Goal: Task Accomplishment & Management: Manage account settings

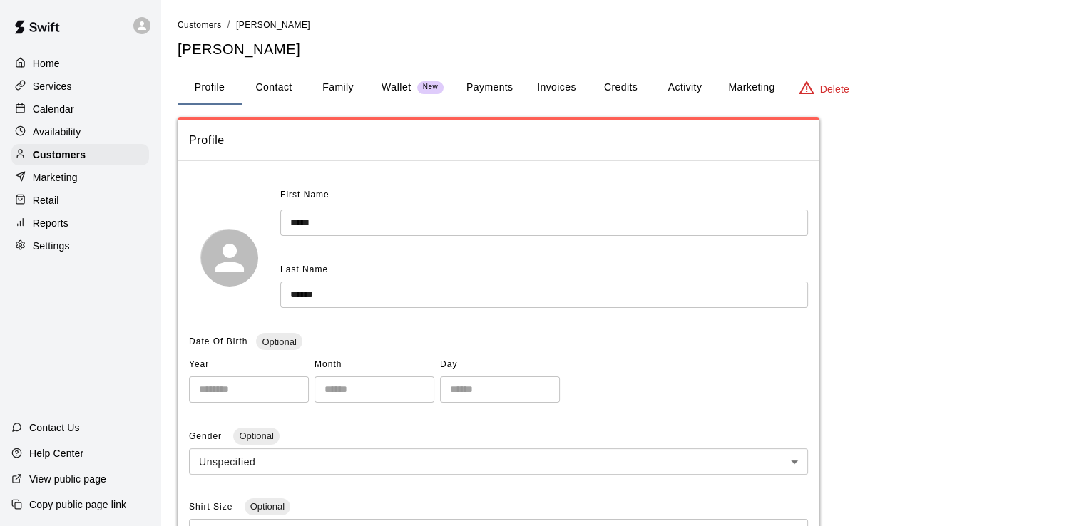
click at [485, 91] on button "Payments" at bounding box center [489, 88] width 69 height 34
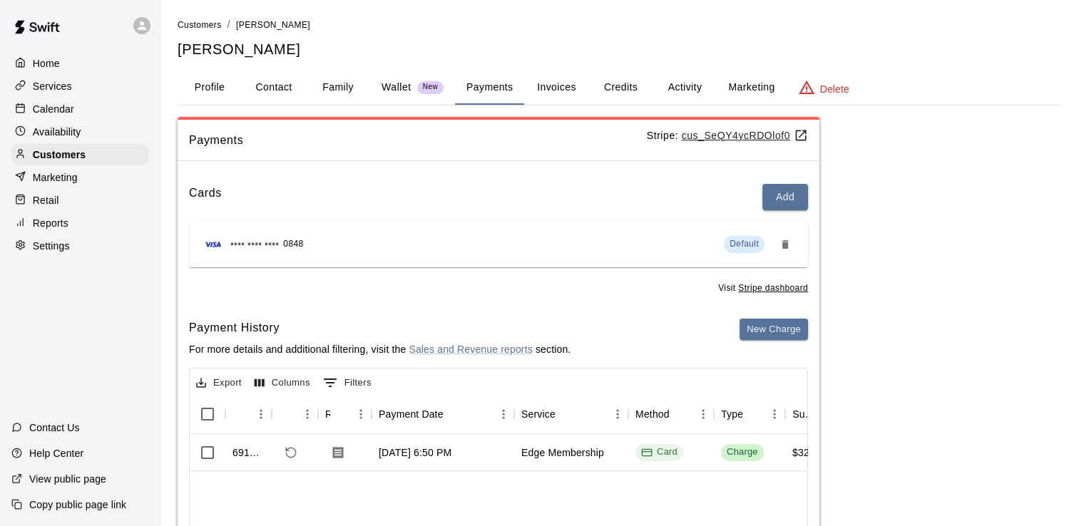
click at [353, 235] on div "**** **** **** 0848 Default" at bounding box center [498, 244] width 596 height 23
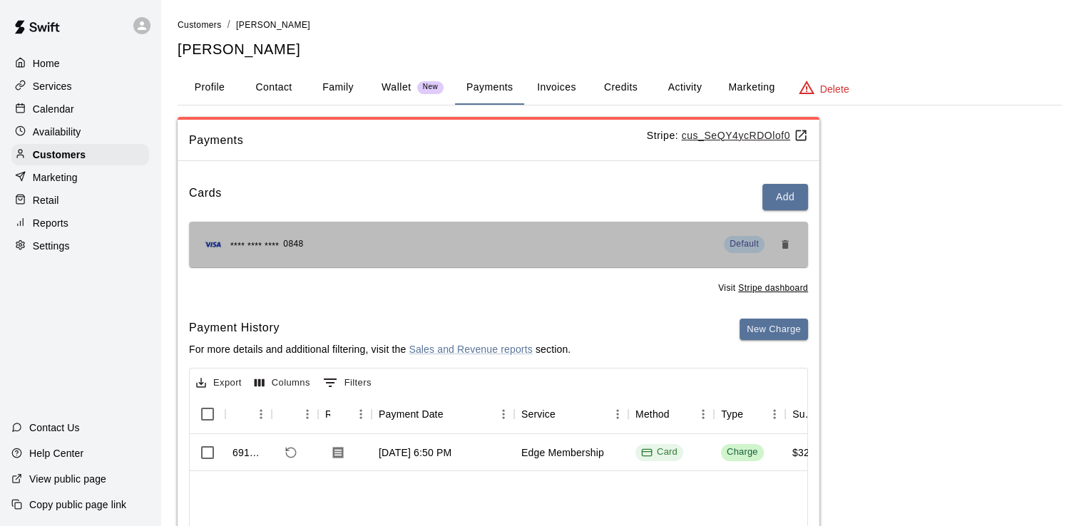
click at [353, 235] on div "**** **** **** 0848 Default" at bounding box center [498, 244] width 596 height 23
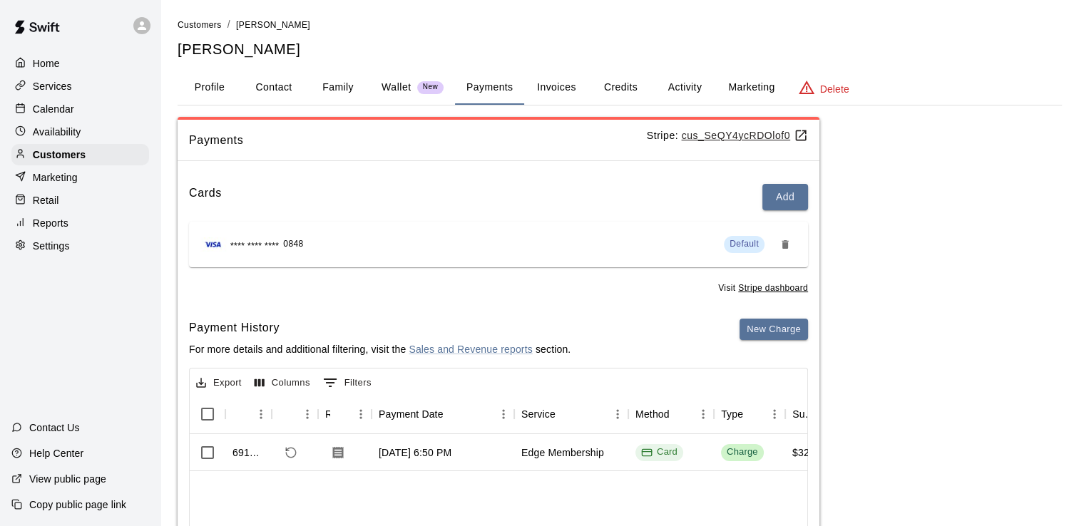
click at [670, 84] on button "Activity" at bounding box center [684, 88] width 64 height 34
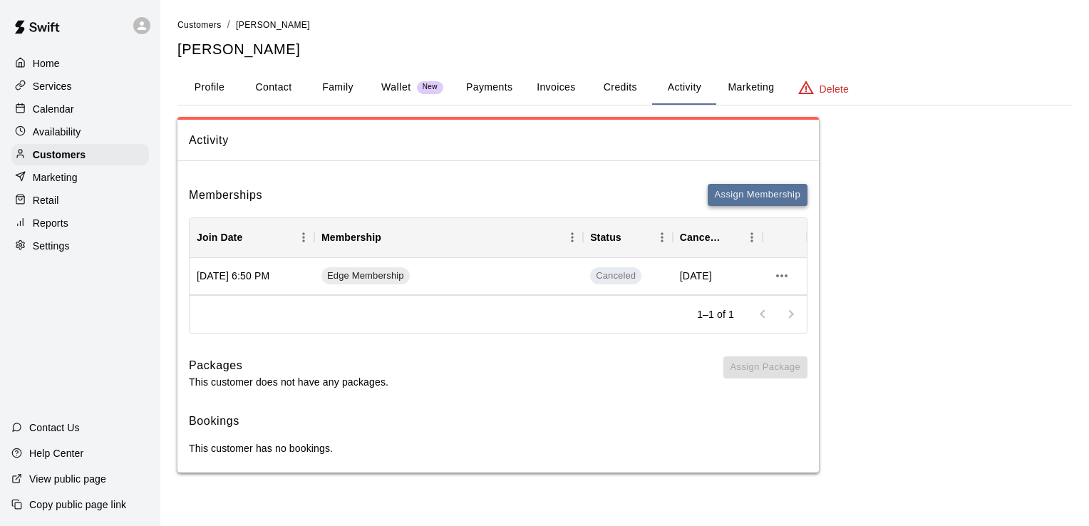
click at [739, 195] on button "Assign Membership" at bounding box center [758, 195] width 100 height 22
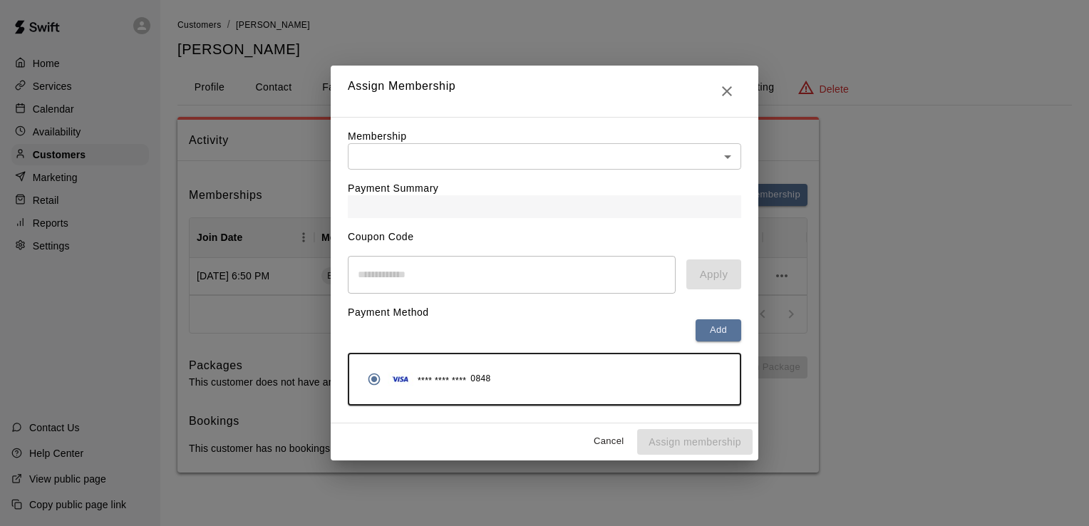
click at [744, 153] on div "Membership ​ ​ Payment Summary Coupon Code ​ Apply Payment Method Add **** ****…" at bounding box center [545, 270] width 428 height 307
click at [730, 155] on body "Home Services Calendar Availability Customers Marketing Retail Reports Settings…" at bounding box center [544, 250] width 1089 height 501
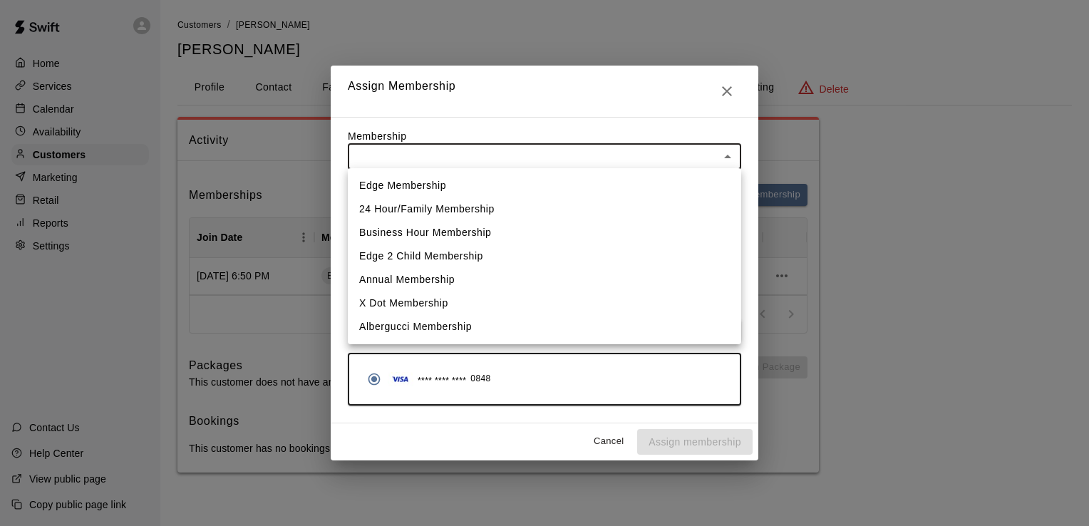
click at [442, 187] on li "Edge Membership" at bounding box center [545, 186] width 394 height 24
type input "**********"
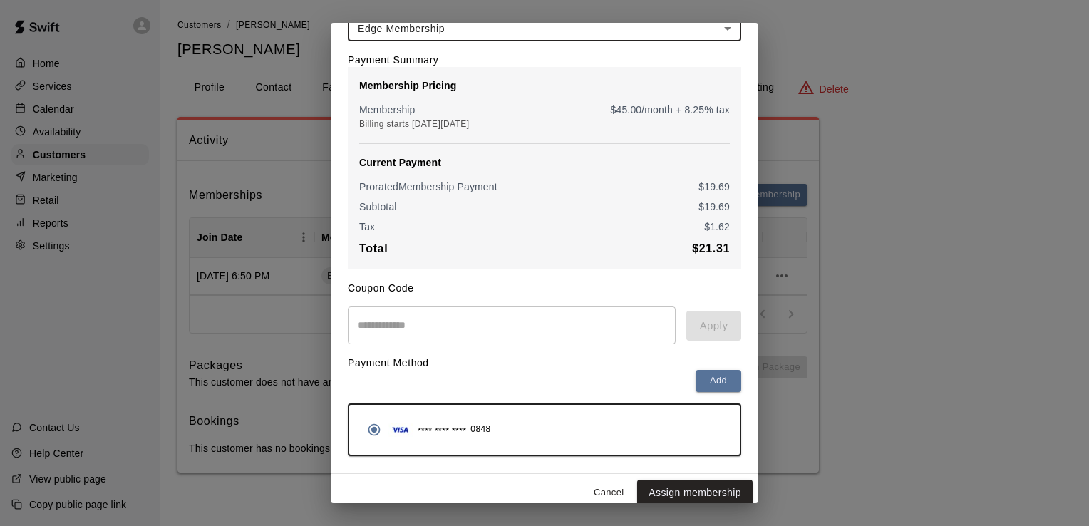
scroll to position [101, 0]
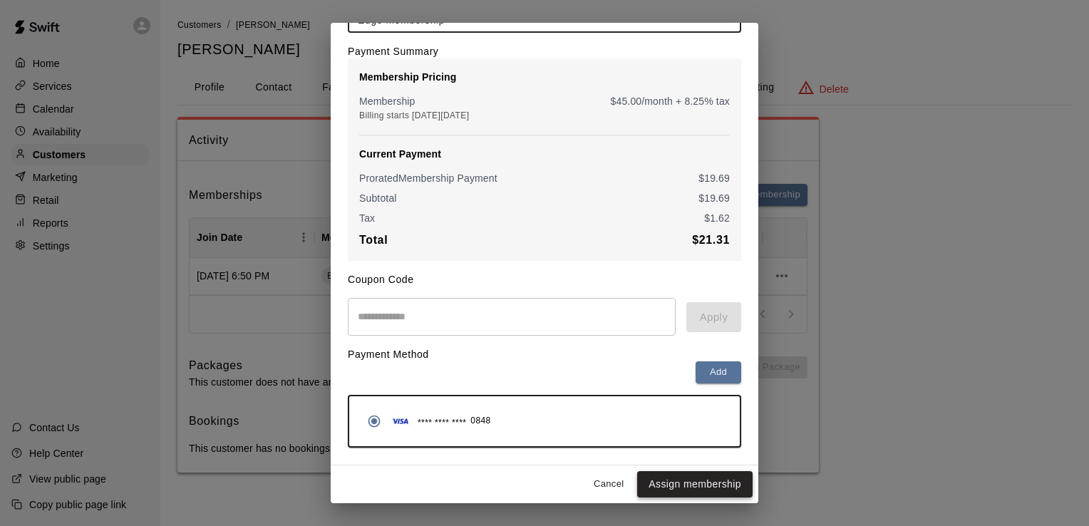
click at [682, 485] on button "Assign membership" at bounding box center [694, 484] width 115 height 26
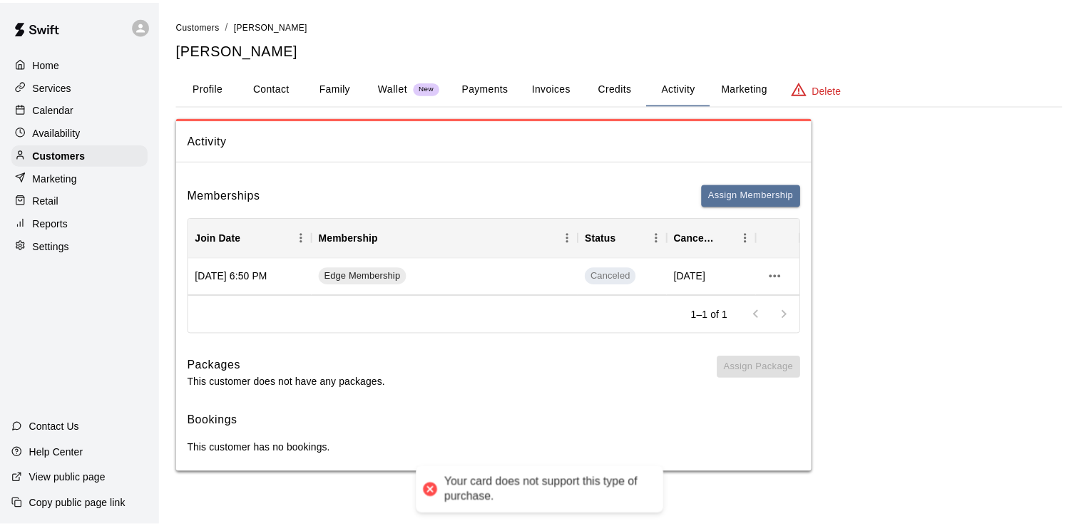
scroll to position [0, 0]
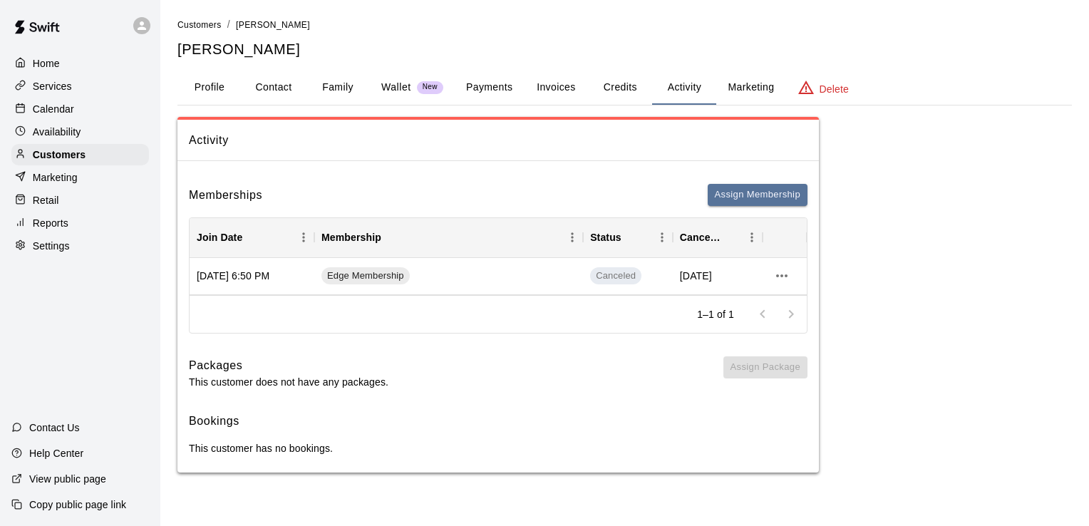
click at [213, 91] on button "Profile" at bounding box center [210, 88] width 64 height 34
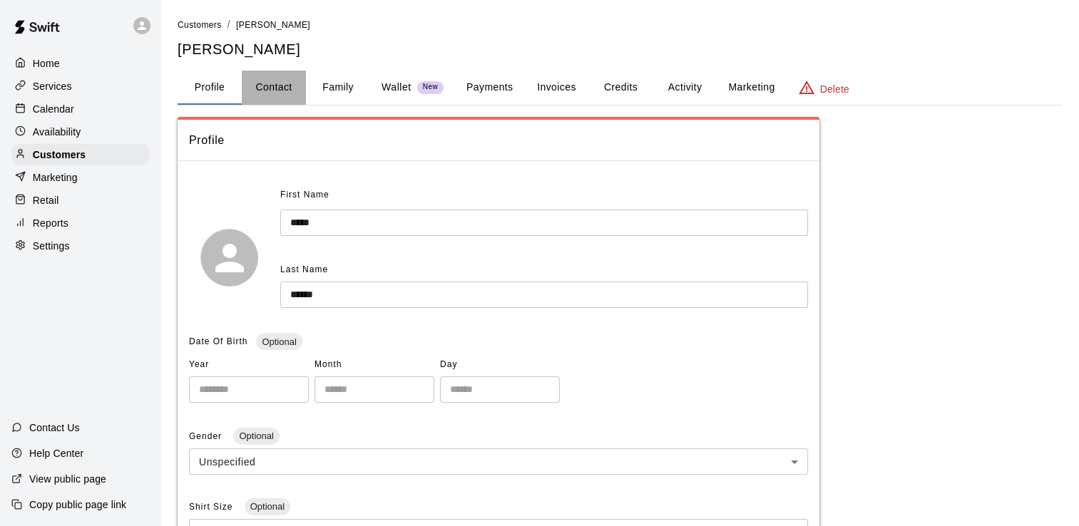
click at [260, 82] on button "Contact" at bounding box center [274, 88] width 64 height 34
select select "**"
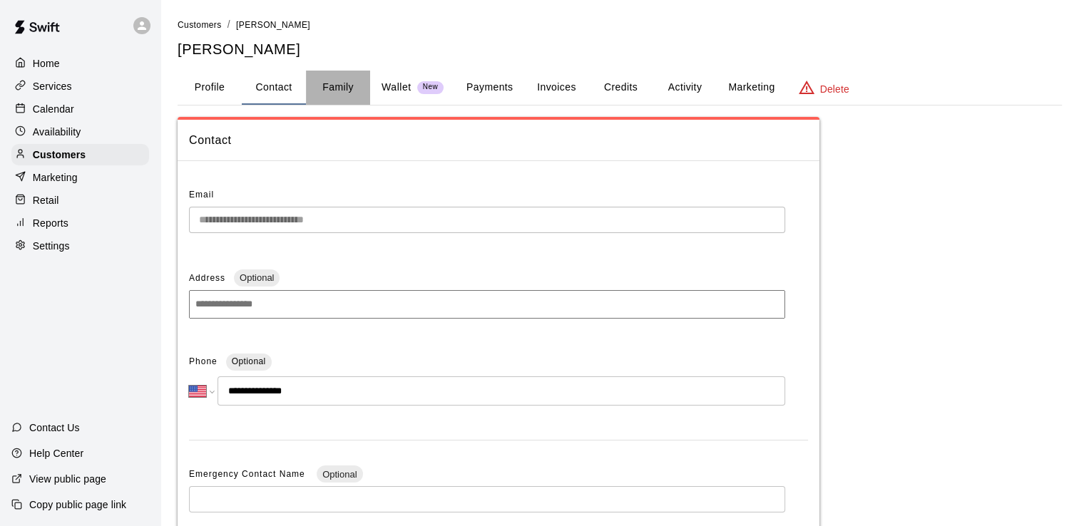
click at [348, 91] on button "Family" at bounding box center [338, 88] width 64 height 34
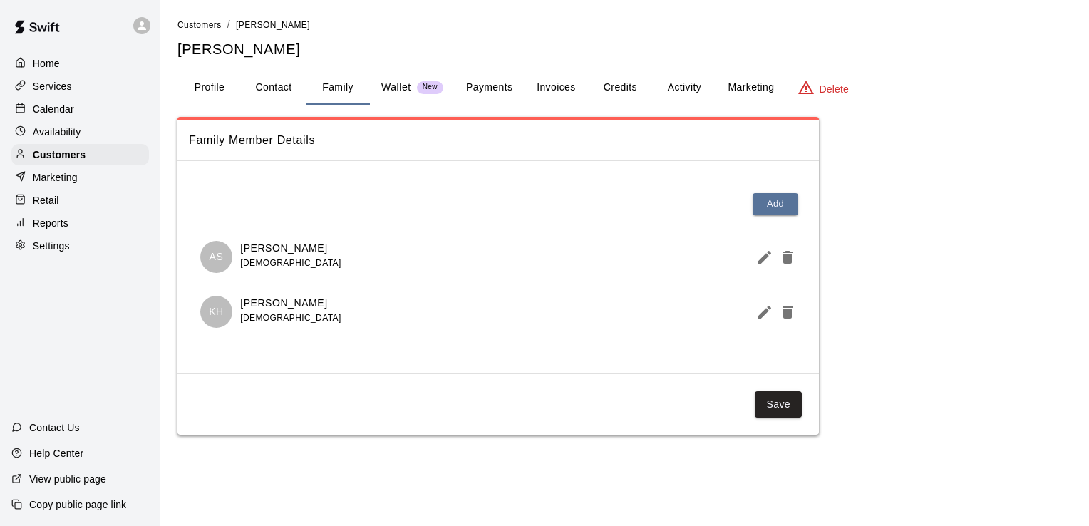
click at [417, 85] on span "New" at bounding box center [430, 87] width 26 height 9
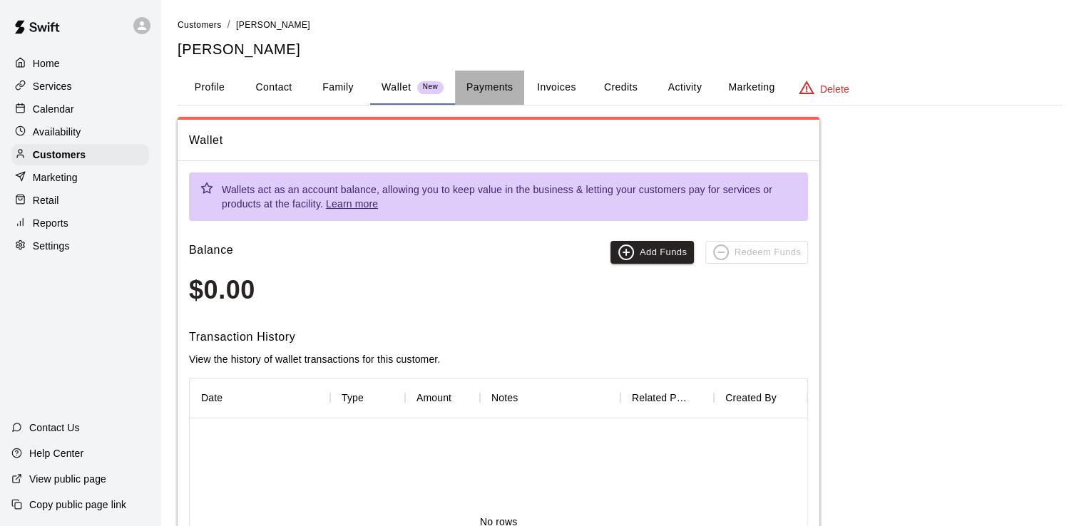
click at [507, 86] on button "Payments" at bounding box center [489, 88] width 69 height 34
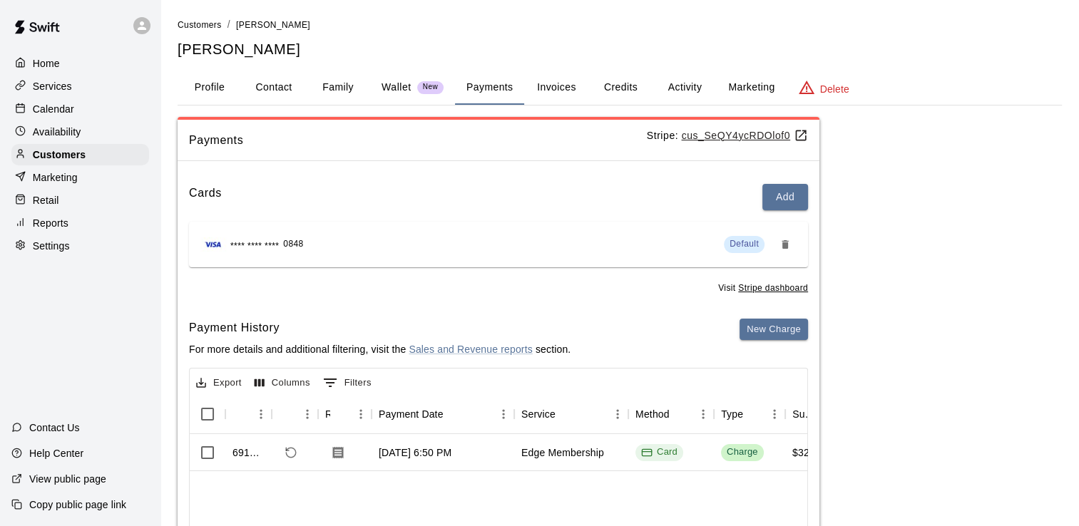
click at [680, 90] on button "Activity" at bounding box center [684, 88] width 64 height 34
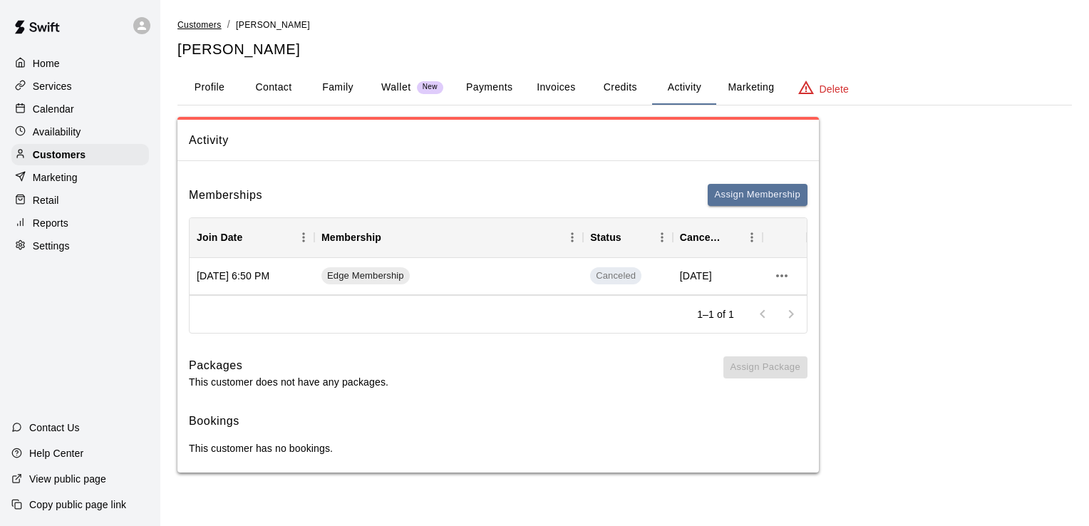
click at [207, 27] on span "Customers" at bounding box center [200, 25] width 44 height 10
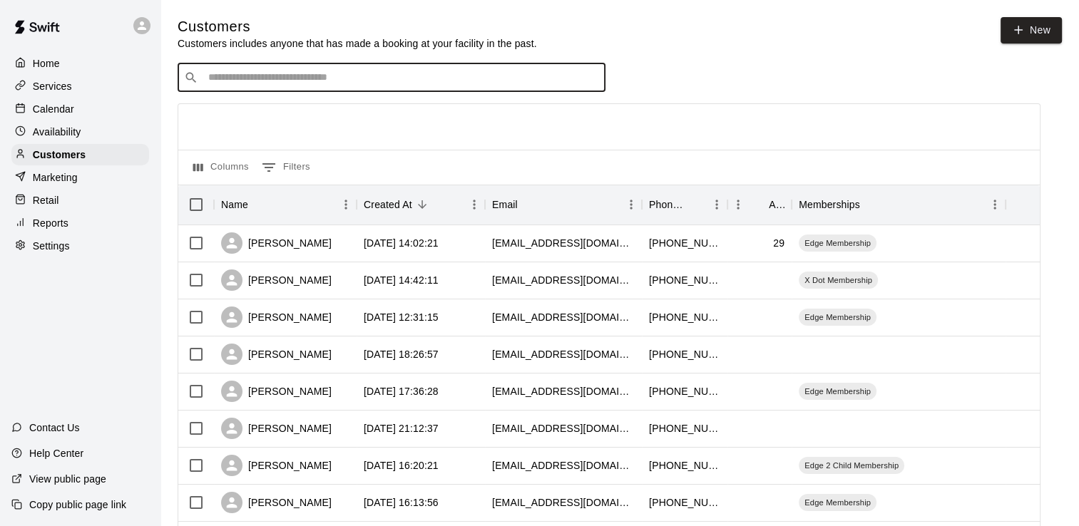
click at [264, 76] on input "Search customers by name or email" at bounding box center [401, 78] width 395 height 14
type input "****"
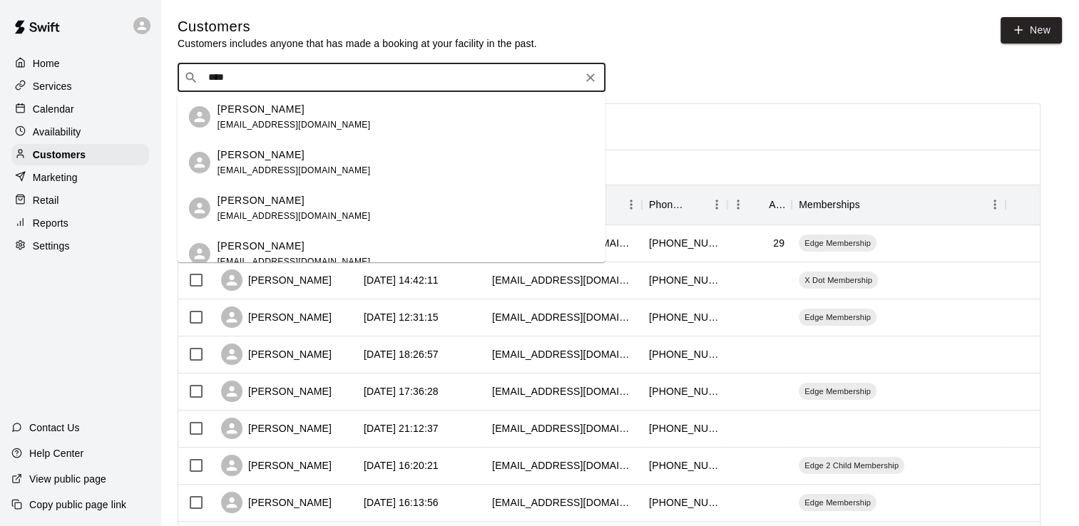
click at [277, 125] on span "[EMAIL_ADDRESS][DOMAIN_NAME]" at bounding box center [293, 125] width 153 height 10
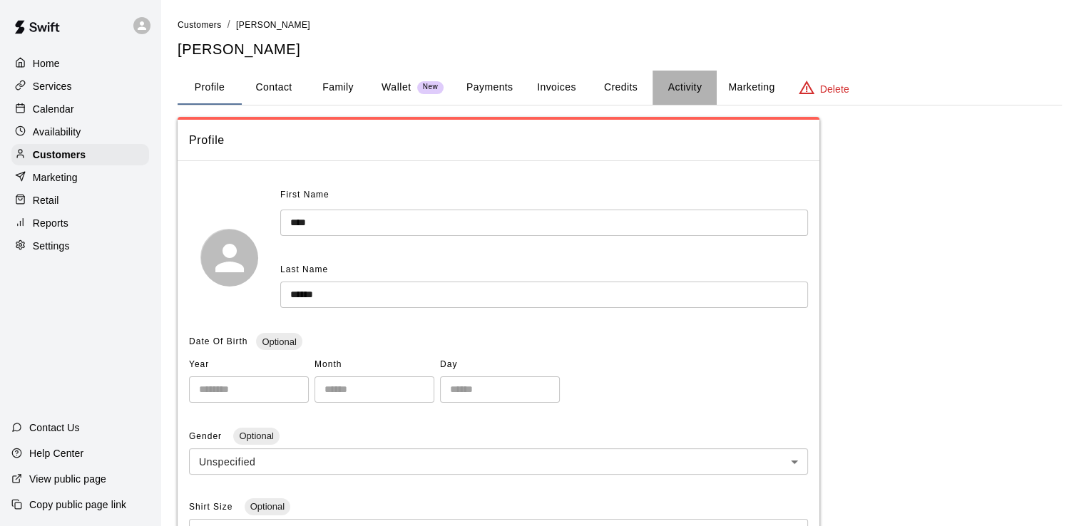
click at [687, 86] on button "Activity" at bounding box center [684, 88] width 64 height 34
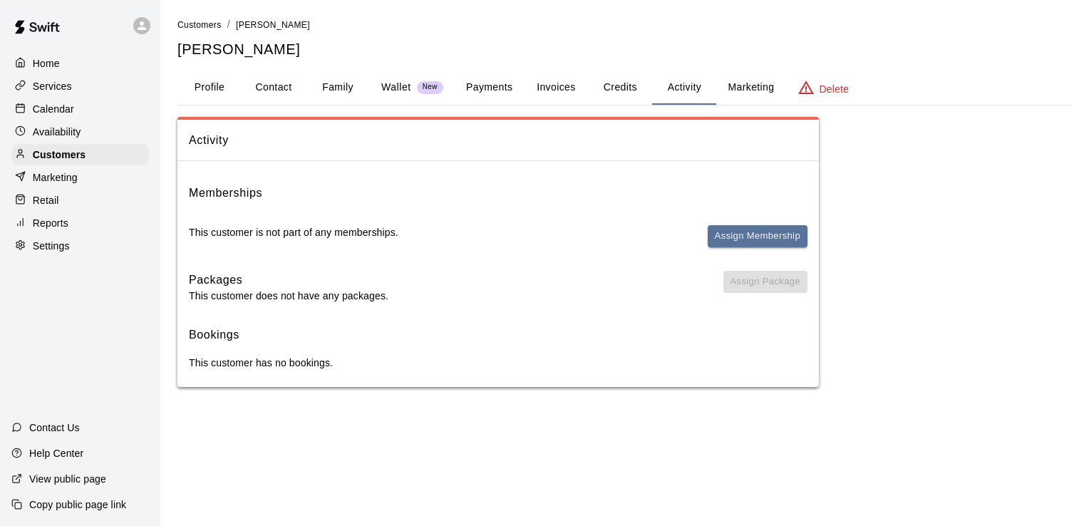
click at [482, 89] on button "Payments" at bounding box center [489, 88] width 69 height 34
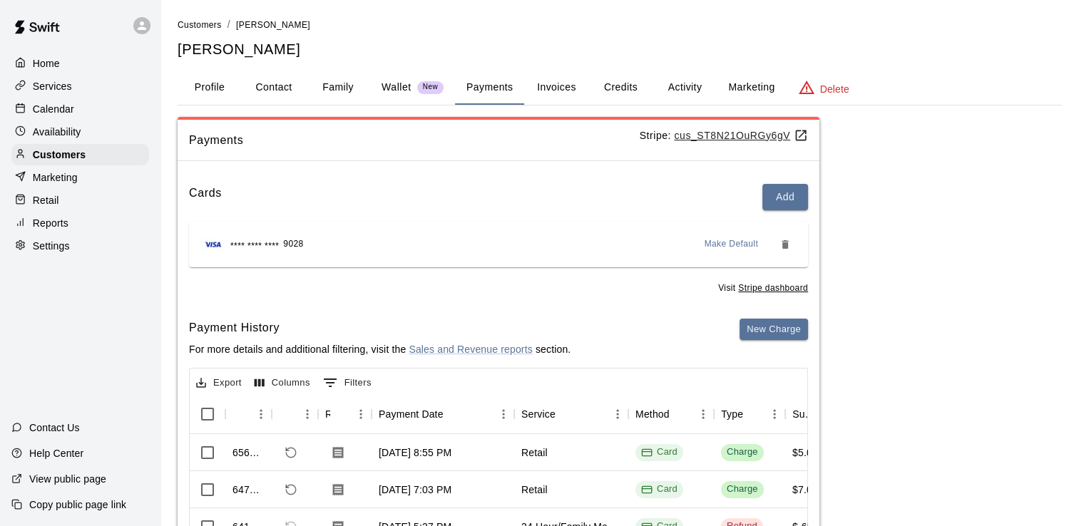
click at [209, 80] on button "Profile" at bounding box center [210, 88] width 64 height 34
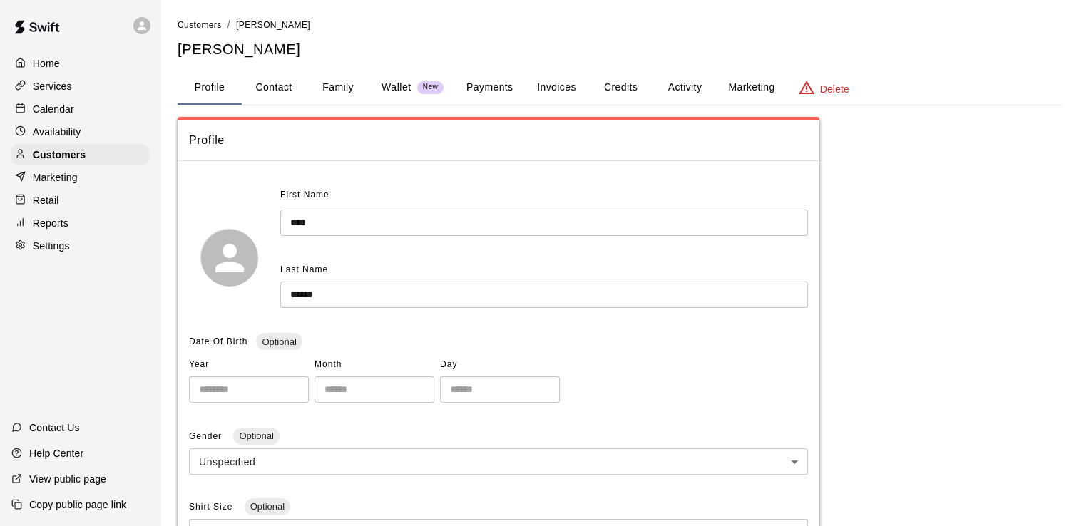
click at [262, 93] on button "Contact" at bounding box center [274, 88] width 64 height 34
select select "**"
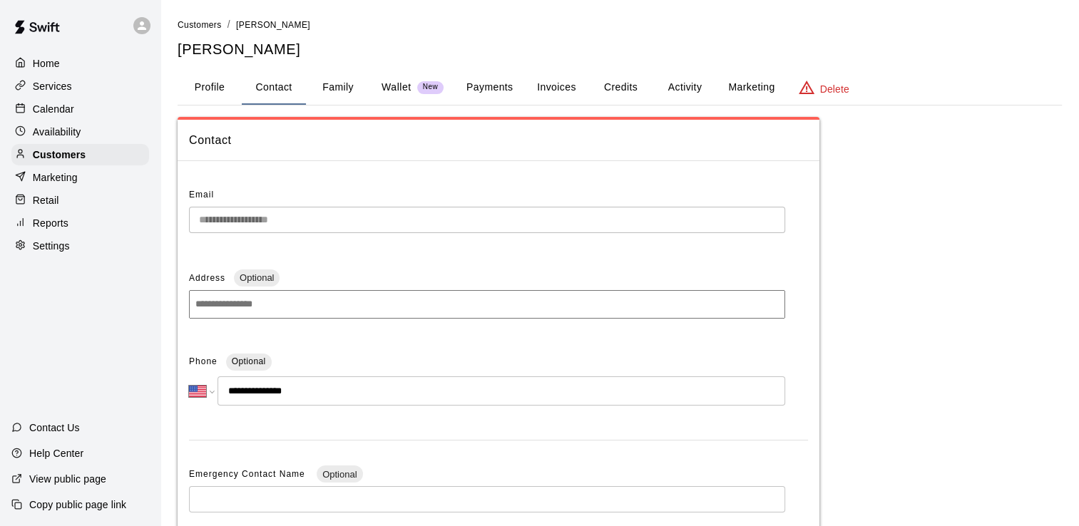
click at [342, 85] on button "Family" at bounding box center [338, 88] width 64 height 34
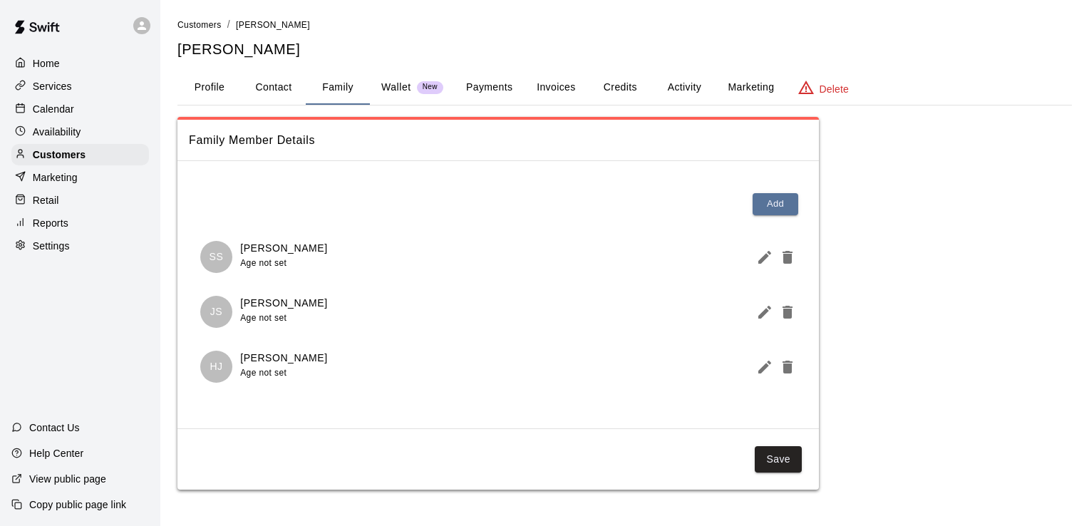
click at [384, 85] on p "Wallet" at bounding box center [396, 87] width 30 height 15
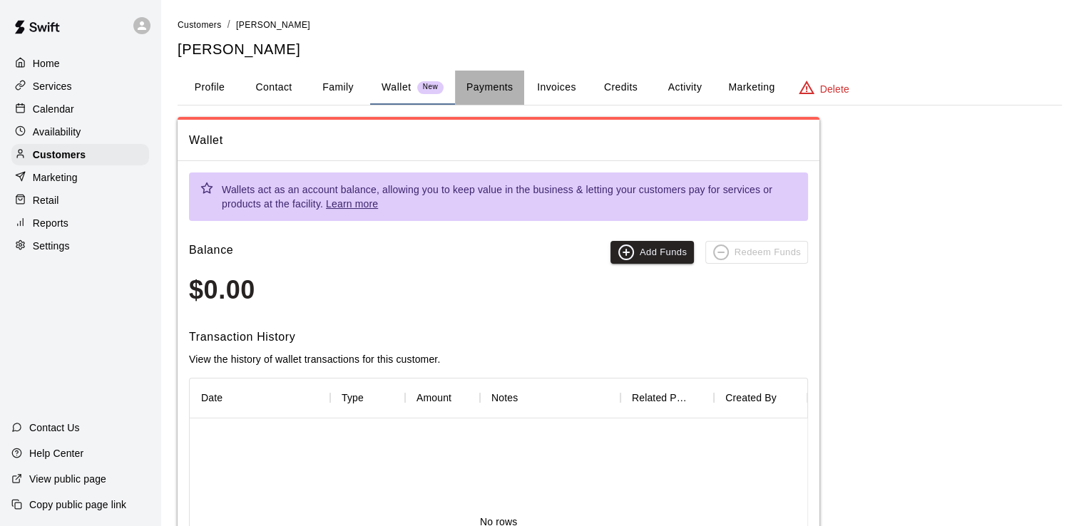
click at [482, 85] on button "Payments" at bounding box center [489, 88] width 69 height 34
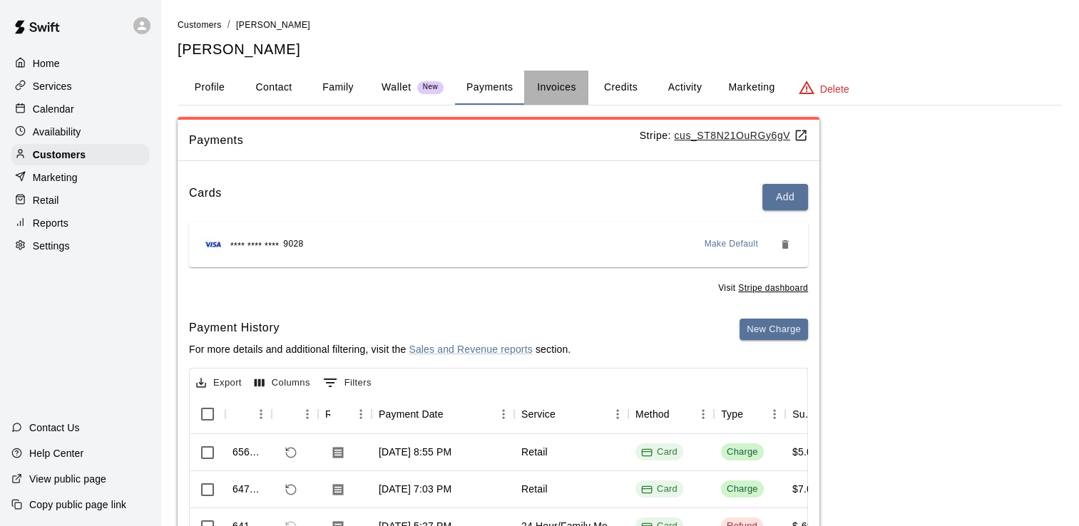
click at [551, 85] on button "Invoices" at bounding box center [556, 88] width 64 height 34
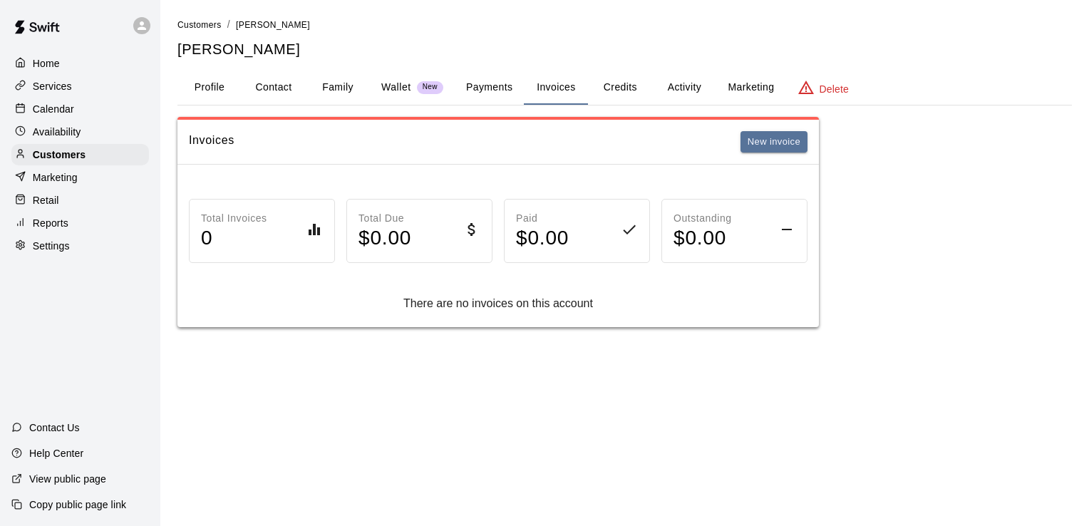
click at [691, 88] on button "Activity" at bounding box center [684, 88] width 64 height 34
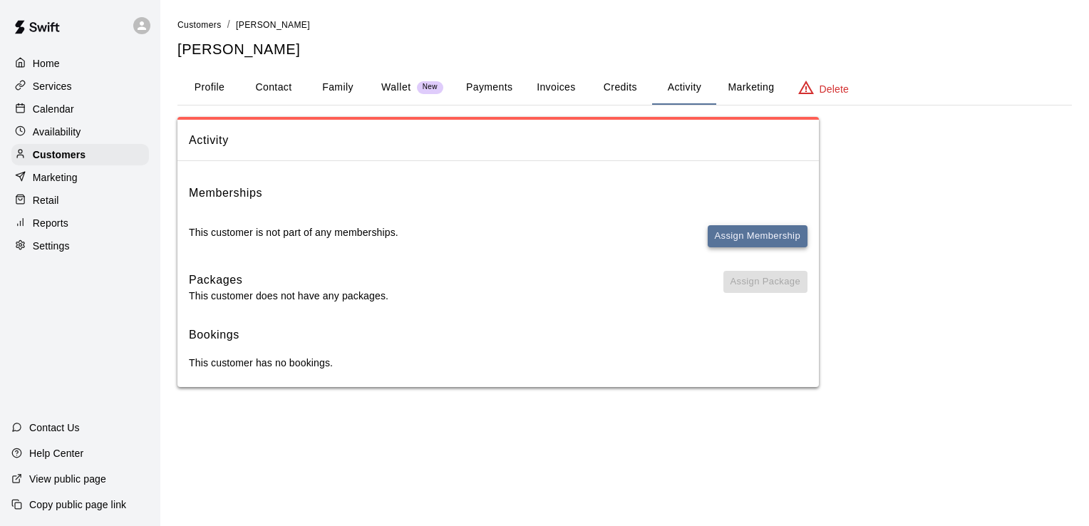
click at [794, 229] on button "Assign Membership" at bounding box center [758, 236] width 100 height 22
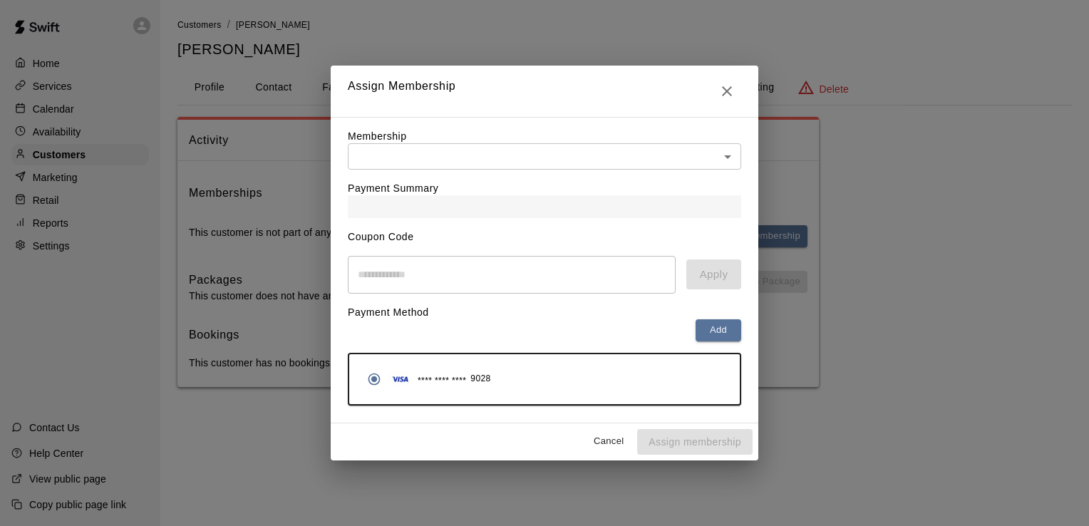
click at [721, 148] on body "Home Services Calendar Availability Customers Marketing Retail Reports Settings…" at bounding box center [544, 208] width 1089 height 416
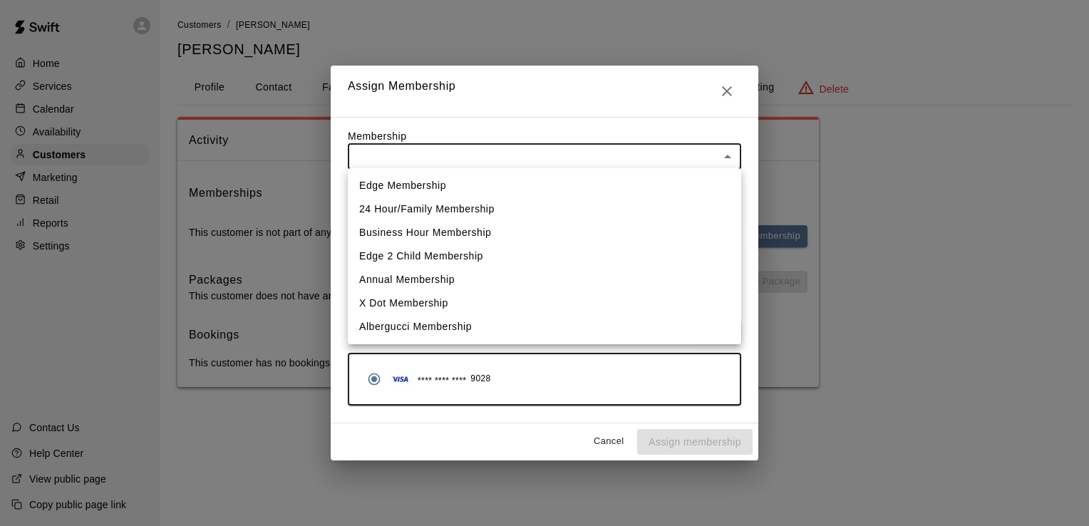
click at [401, 232] on li "Business Hour Membership" at bounding box center [545, 233] width 394 height 24
type input "**********"
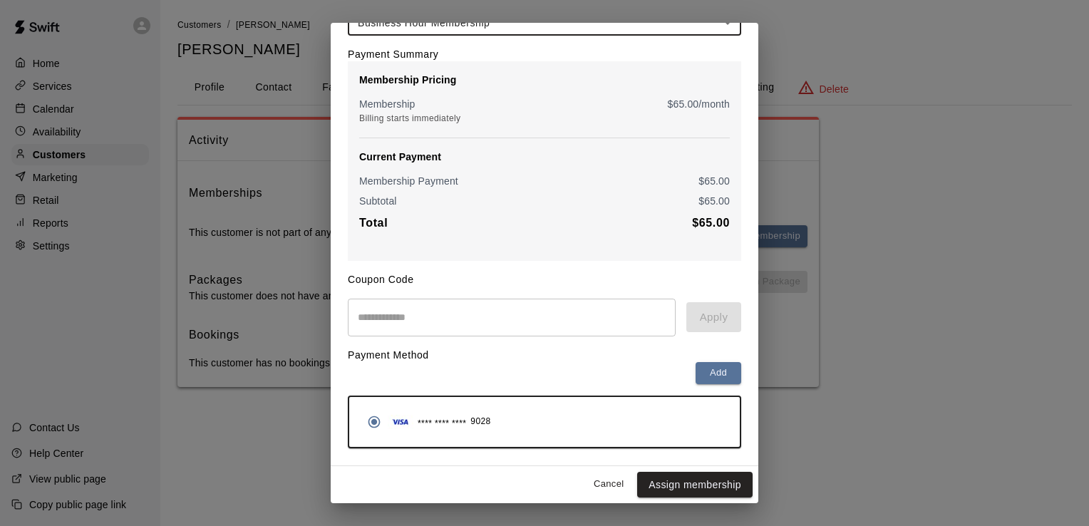
scroll to position [97, 0]
click at [673, 484] on button "Assign membership" at bounding box center [694, 485] width 115 height 26
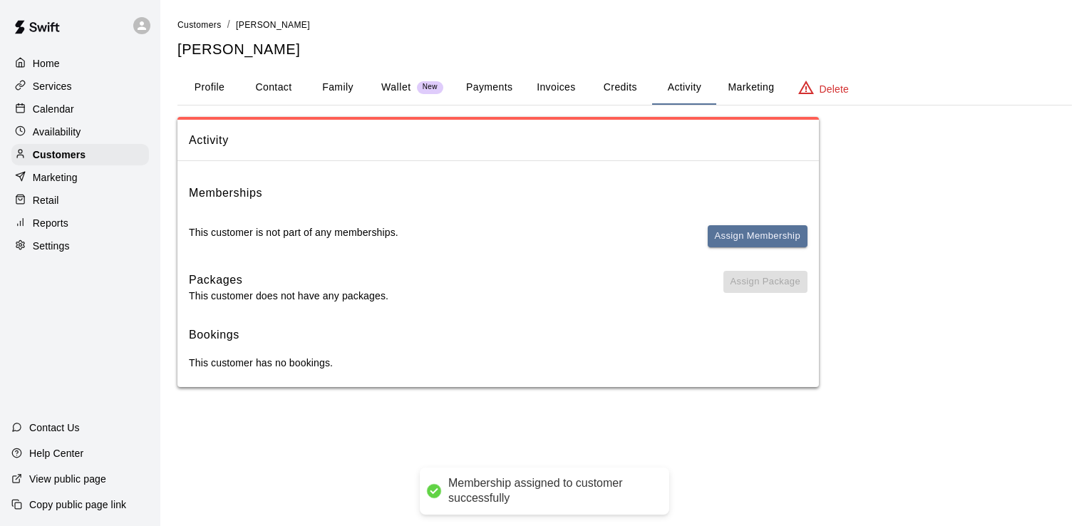
scroll to position [0, 0]
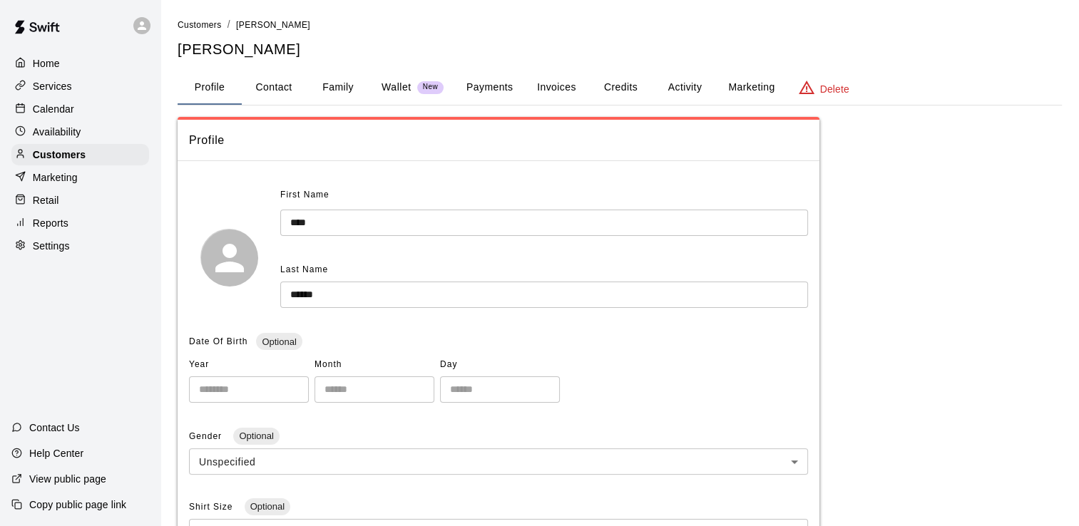
click at [279, 91] on button "Contact" at bounding box center [274, 88] width 64 height 34
select select "**"
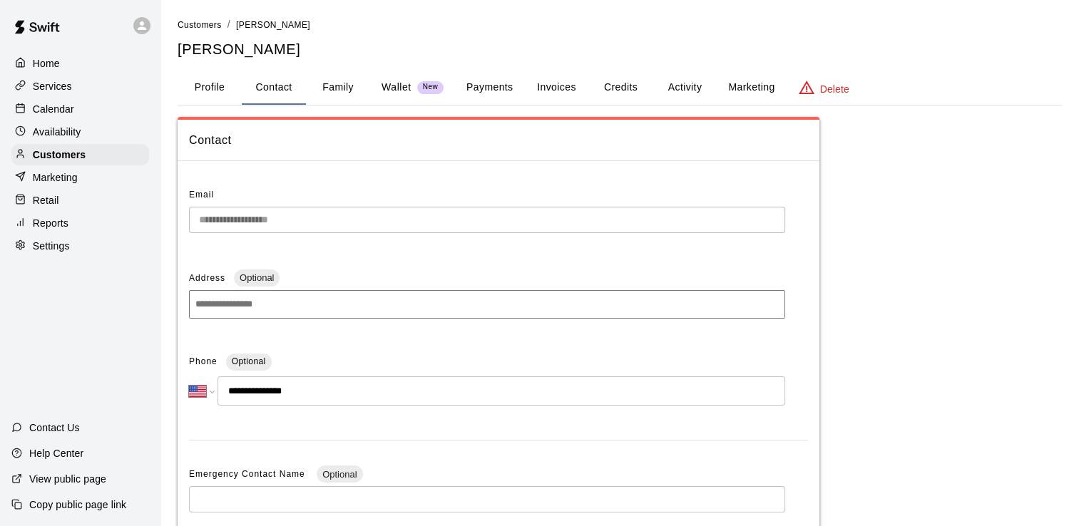
click at [372, 85] on button "Wallet New" at bounding box center [412, 88] width 85 height 34
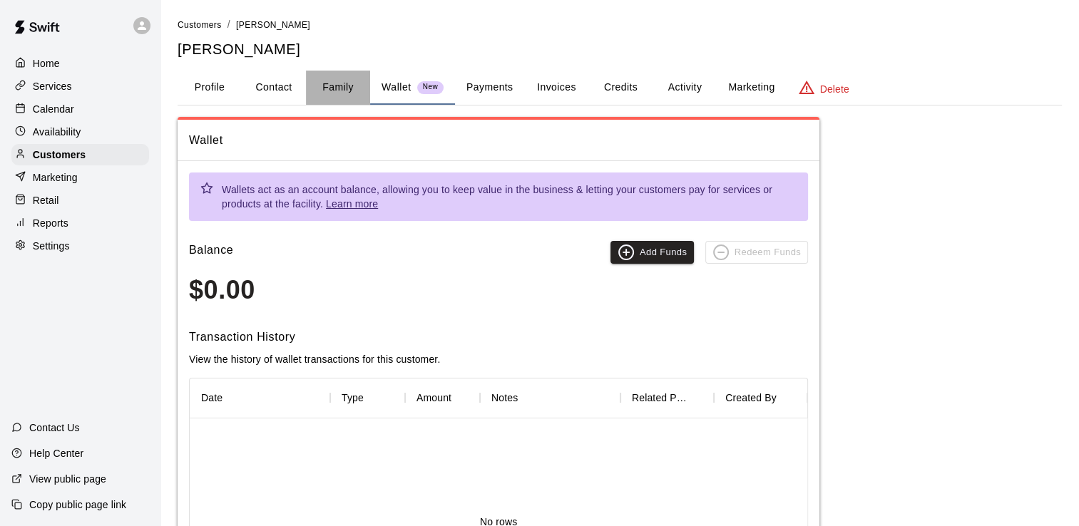
click at [336, 86] on button "Family" at bounding box center [338, 88] width 64 height 34
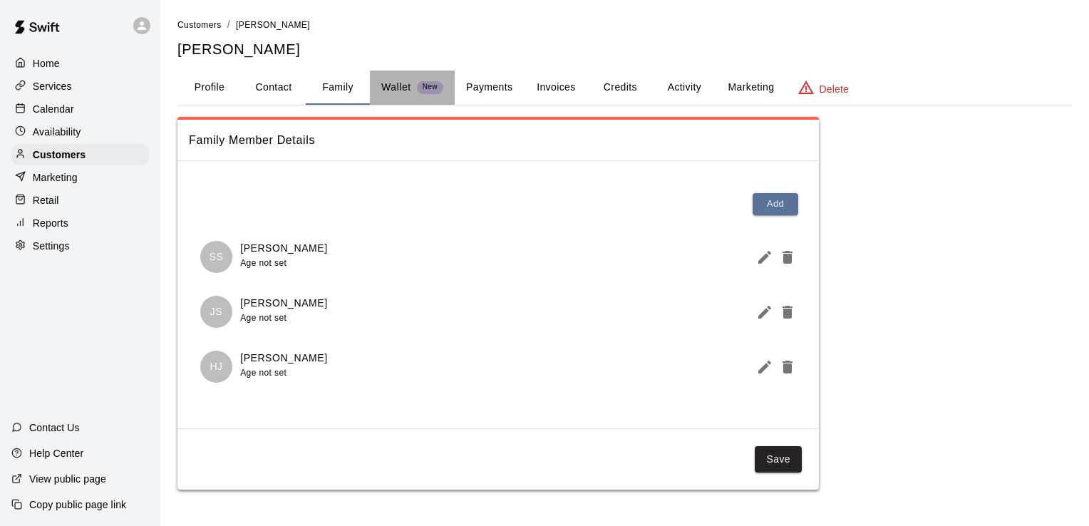
click at [411, 86] on p "Wallet" at bounding box center [396, 87] width 30 height 15
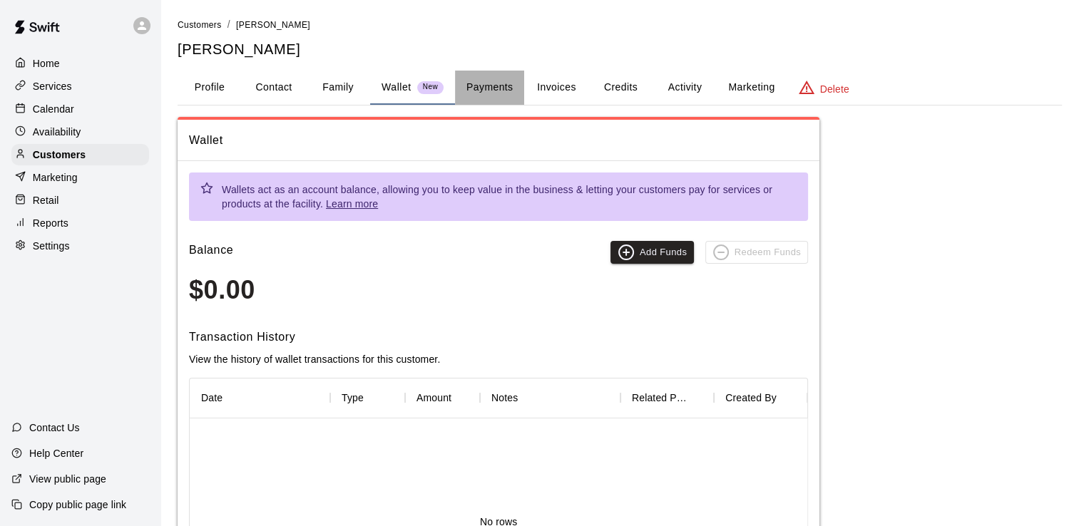
click at [487, 81] on button "Payments" at bounding box center [489, 88] width 69 height 34
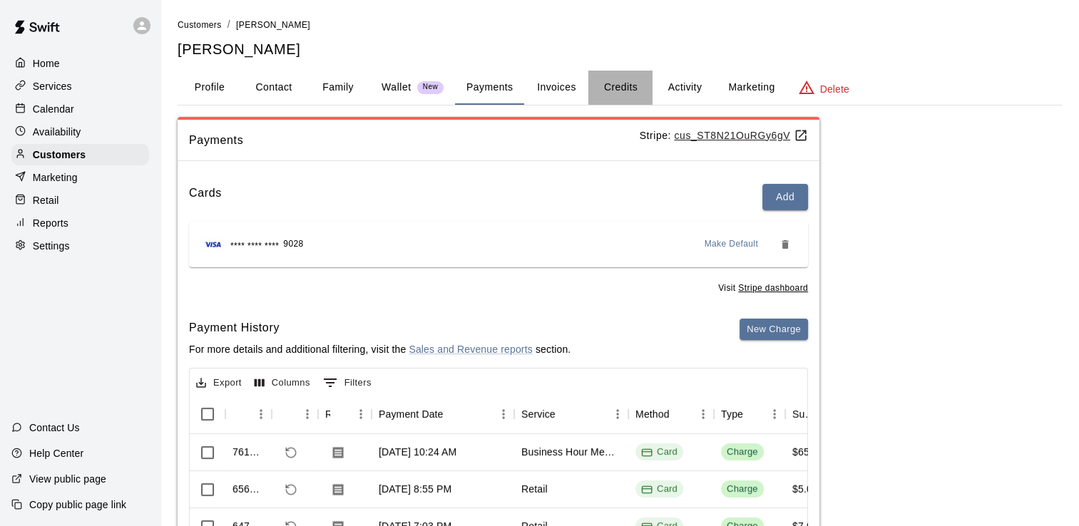
click at [607, 81] on button "Credits" at bounding box center [620, 88] width 64 height 34
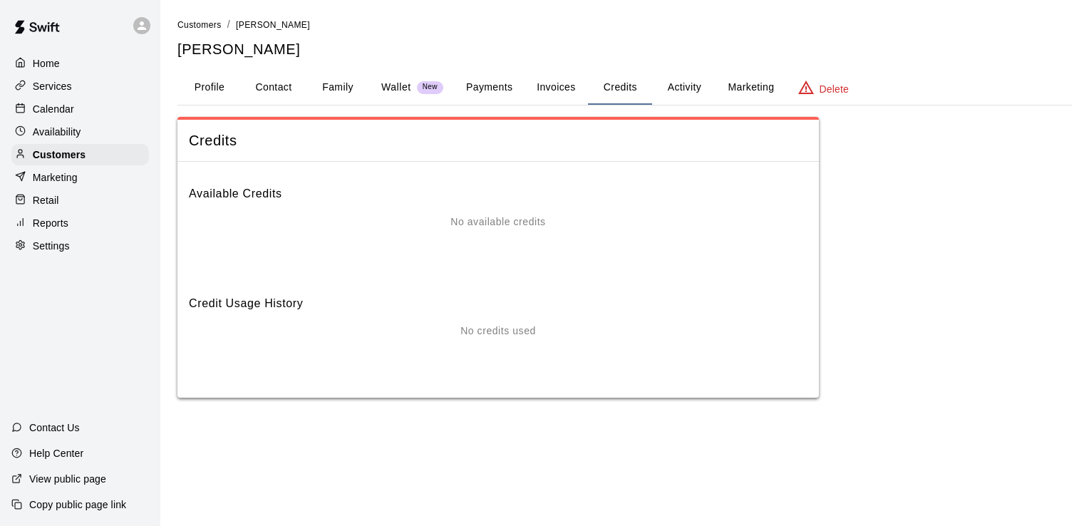
click at [548, 83] on button "Invoices" at bounding box center [556, 88] width 64 height 34
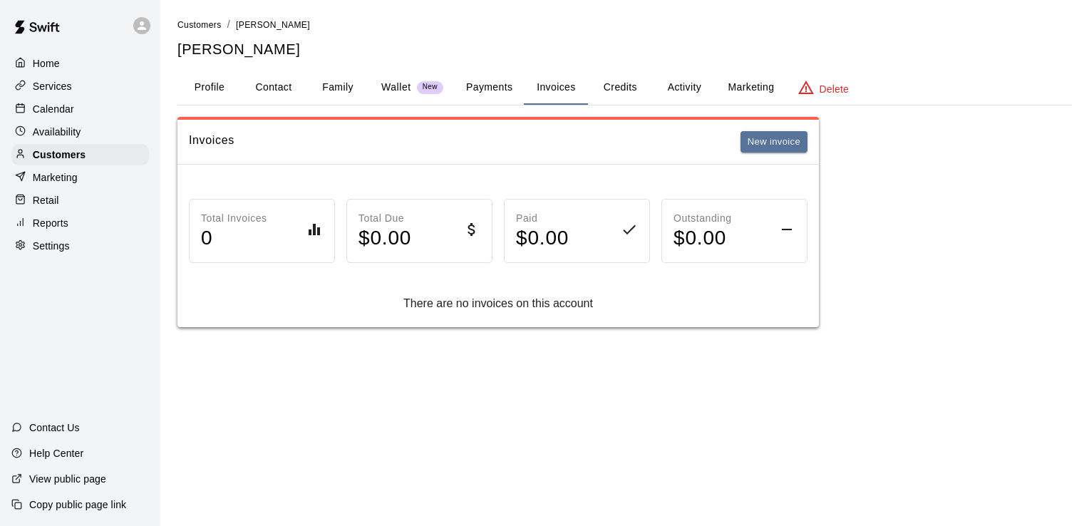
click at [676, 93] on button "Activity" at bounding box center [684, 88] width 64 height 34
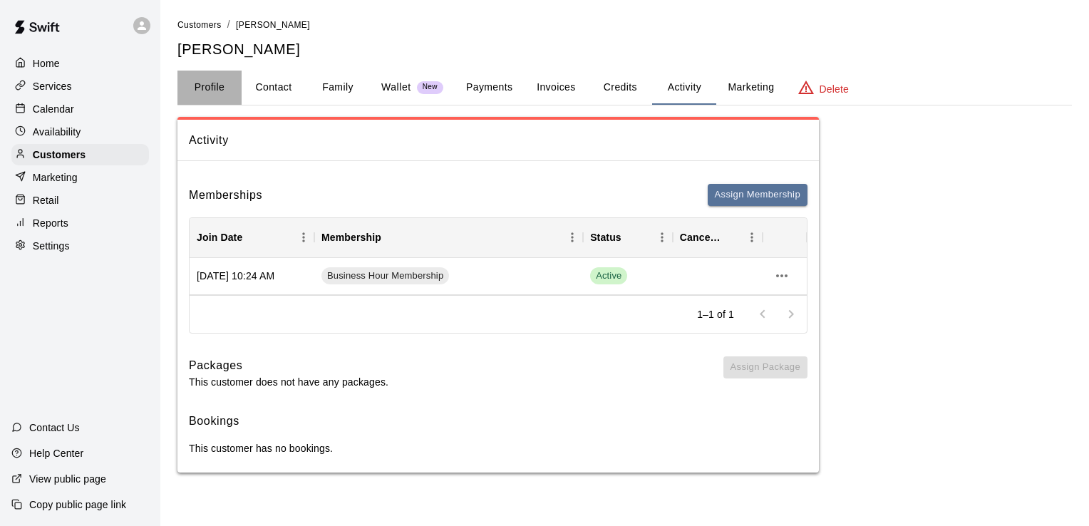
click at [218, 90] on button "Profile" at bounding box center [210, 88] width 64 height 34
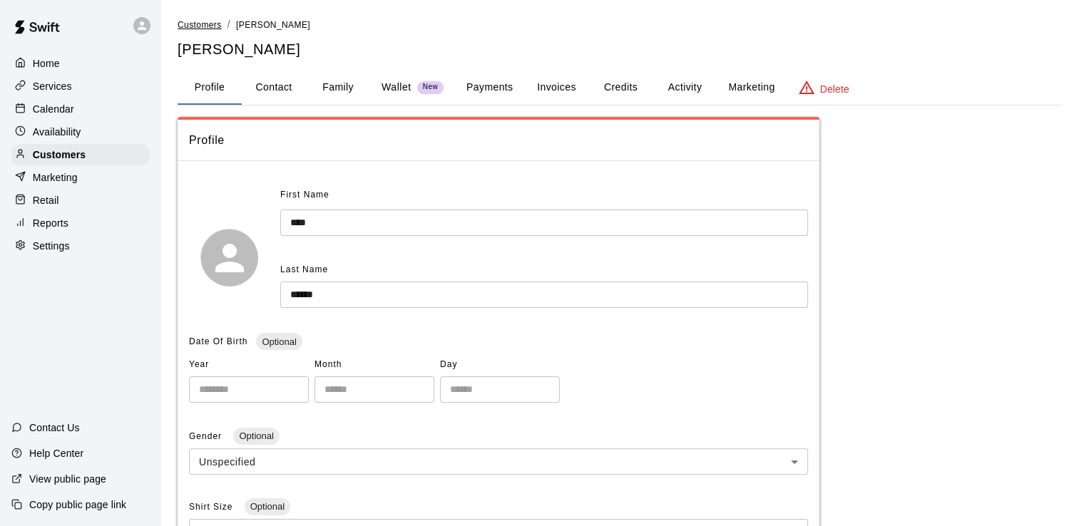
click at [200, 24] on span "Customers" at bounding box center [200, 25] width 44 height 10
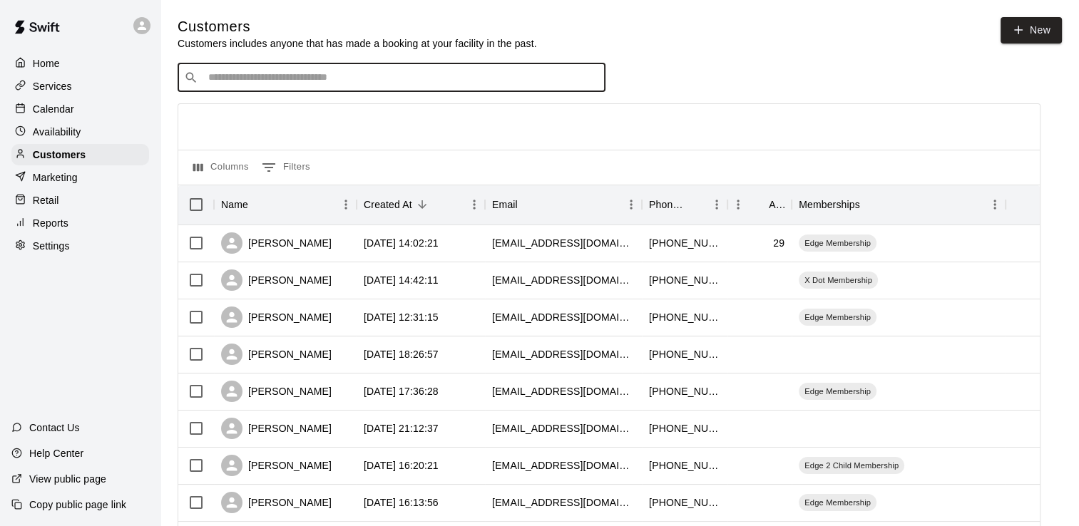
click at [240, 81] on input "Search customers by name or email" at bounding box center [401, 78] width 395 height 14
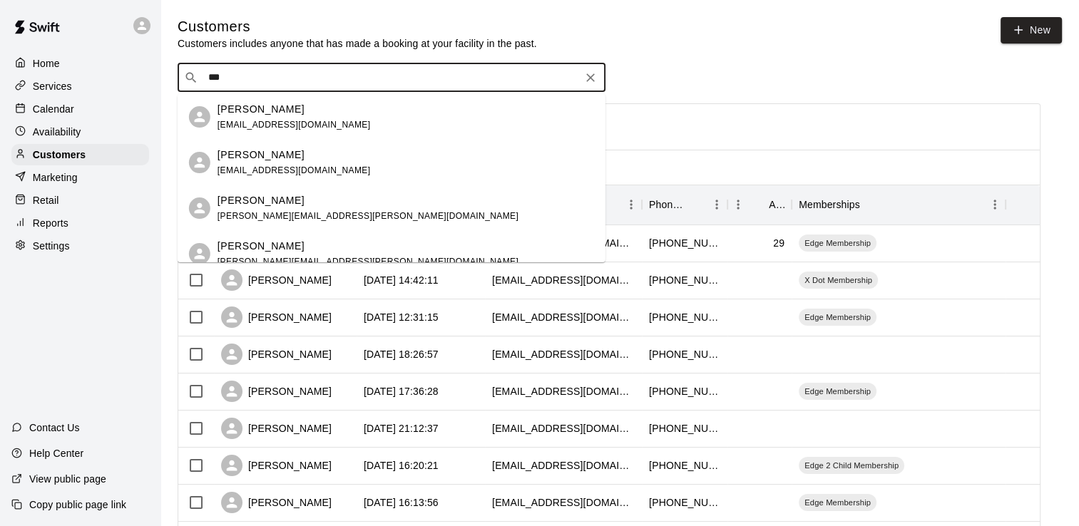
type input "****"
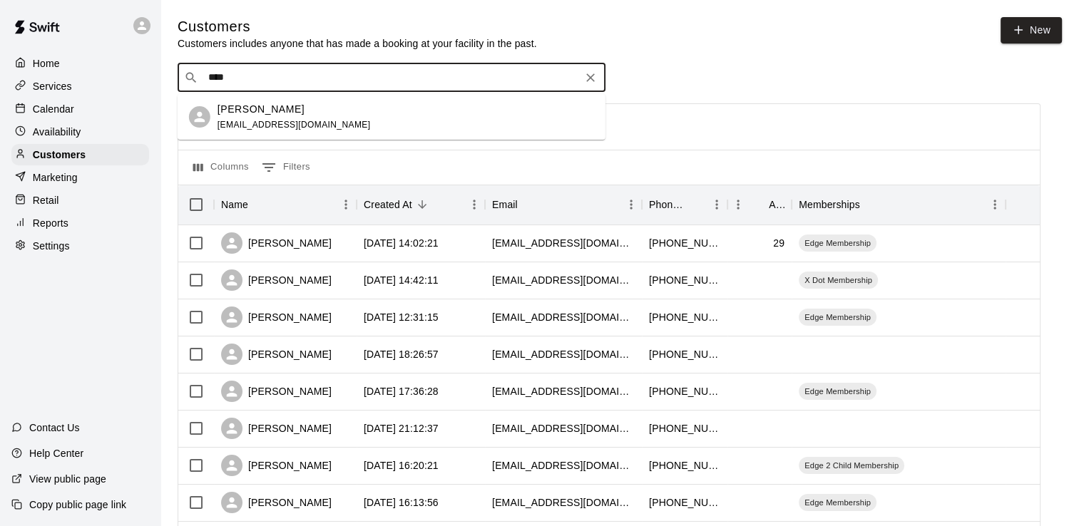
click at [291, 117] on div "Caleb Olibas scenic_scapes@yahoo.com" at bounding box center [293, 117] width 153 height 31
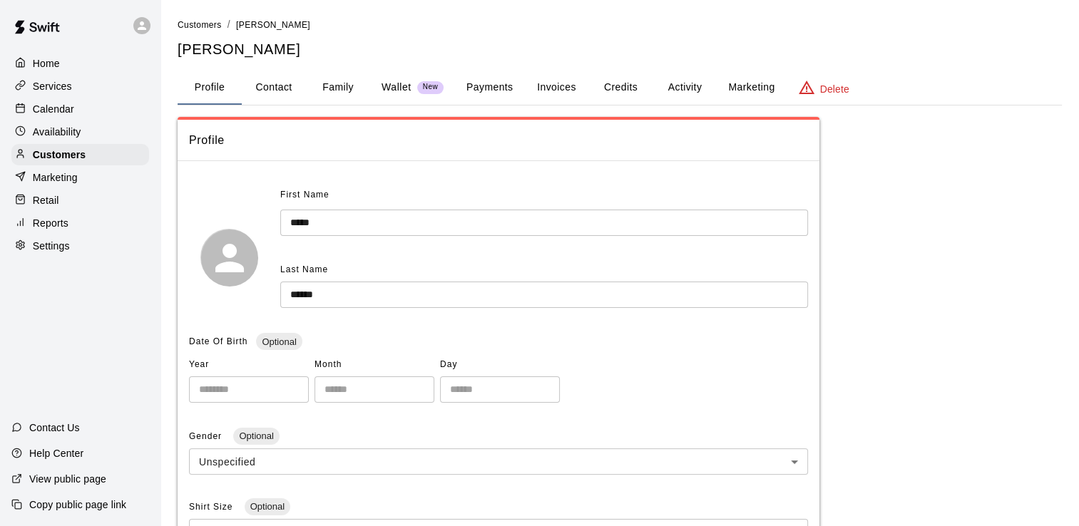
click at [689, 90] on button "Activity" at bounding box center [684, 88] width 64 height 34
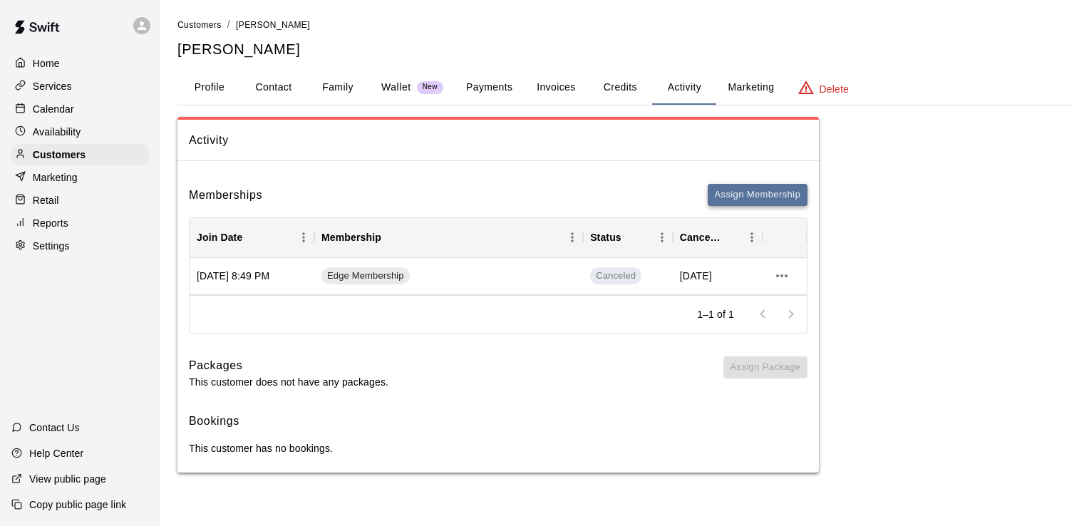
click at [727, 195] on button "Assign Membership" at bounding box center [758, 195] width 100 height 22
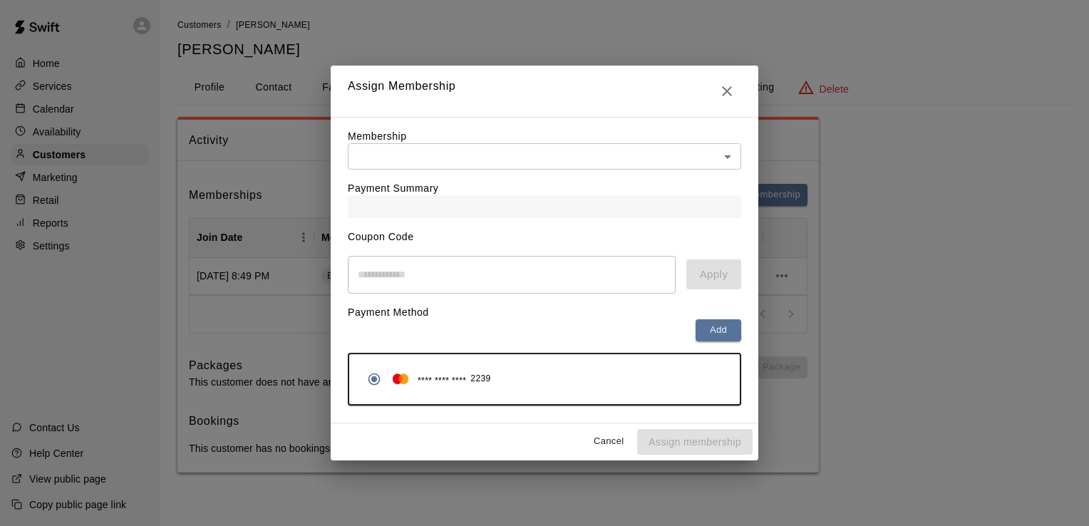
click at [708, 160] on body "Home Services Calendar Availability Customers Marketing Retail Reports Settings…" at bounding box center [544, 250] width 1089 height 501
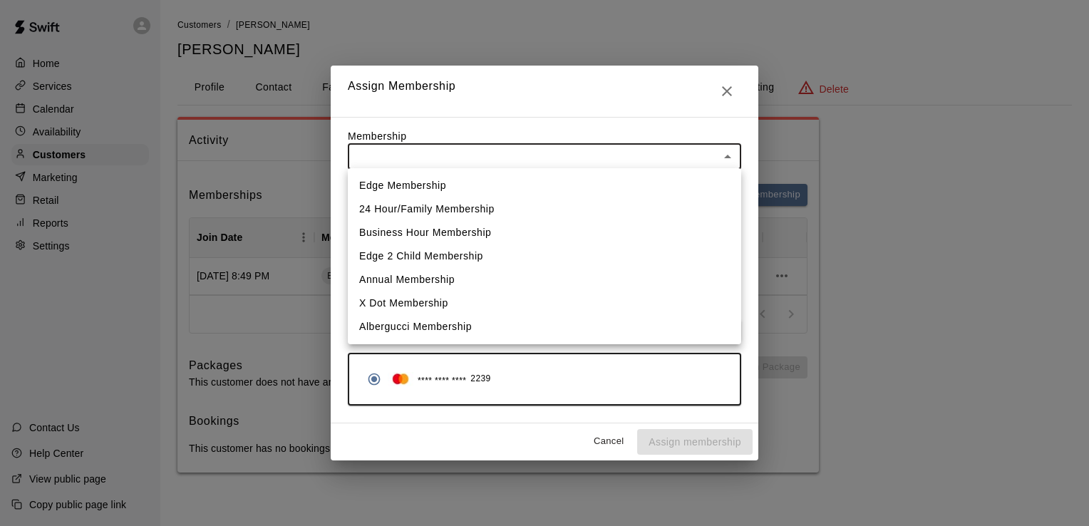
click at [436, 190] on li "Edge Membership" at bounding box center [545, 186] width 394 height 24
type input "**********"
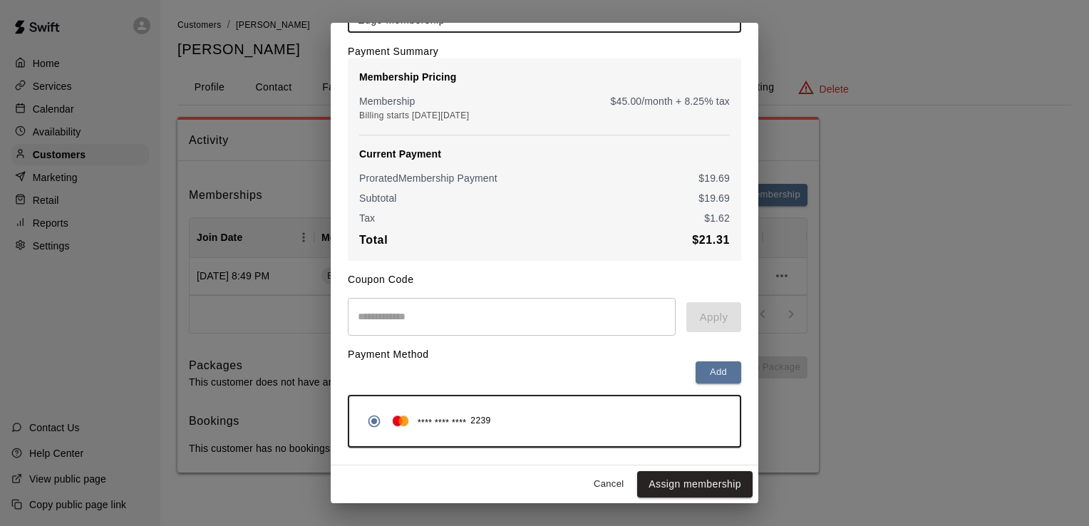
scroll to position [101, 0]
click at [685, 480] on button "Assign membership" at bounding box center [694, 484] width 115 height 26
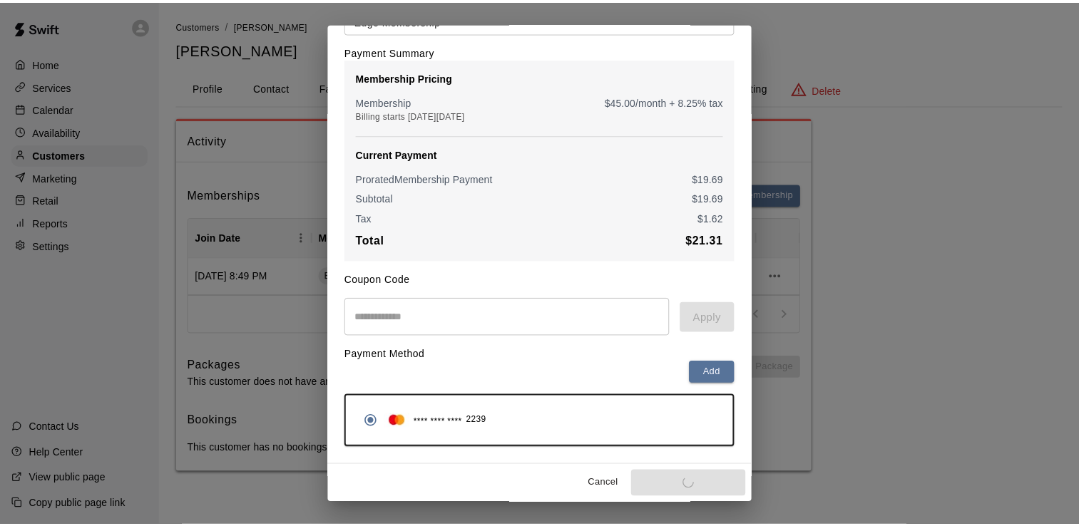
scroll to position [0, 0]
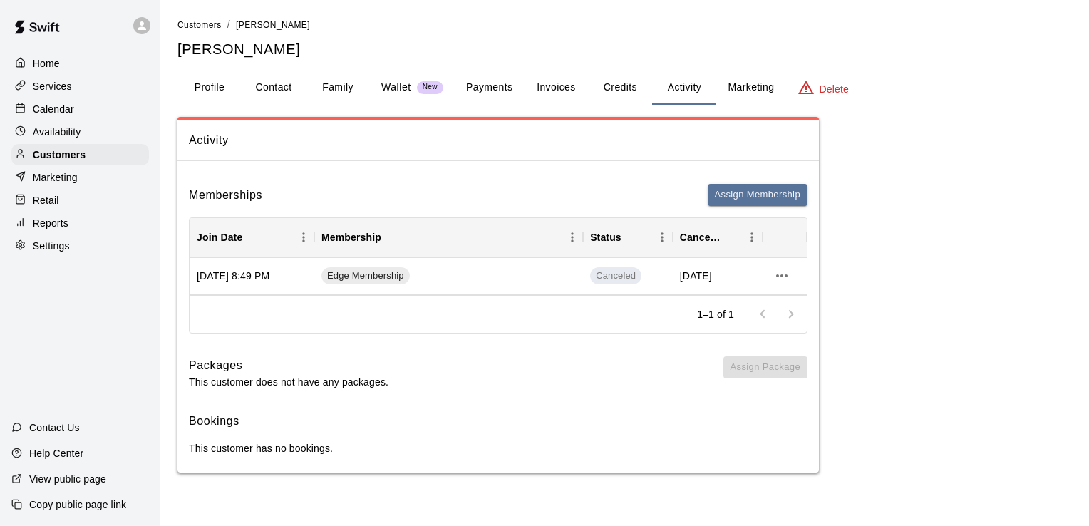
click at [45, 115] on p "Calendar" at bounding box center [53, 109] width 41 height 14
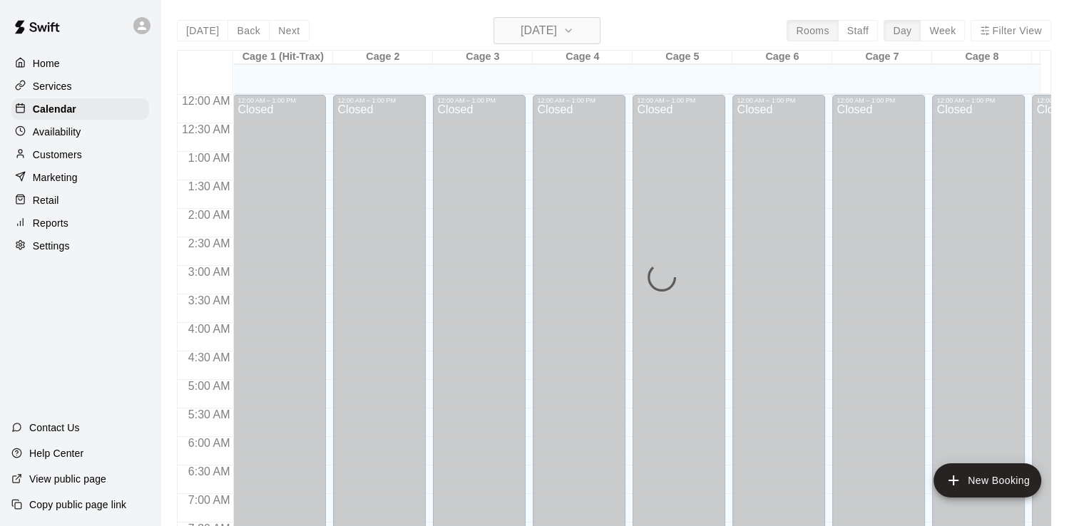
scroll to position [595, 0]
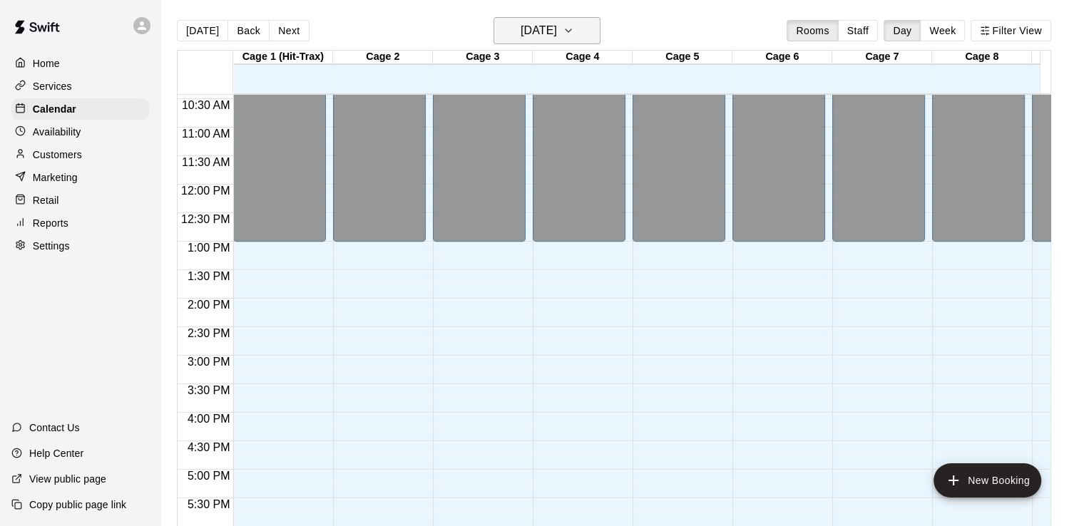
click at [600, 36] on button "Monday Aug 18" at bounding box center [546, 30] width 107 height 27
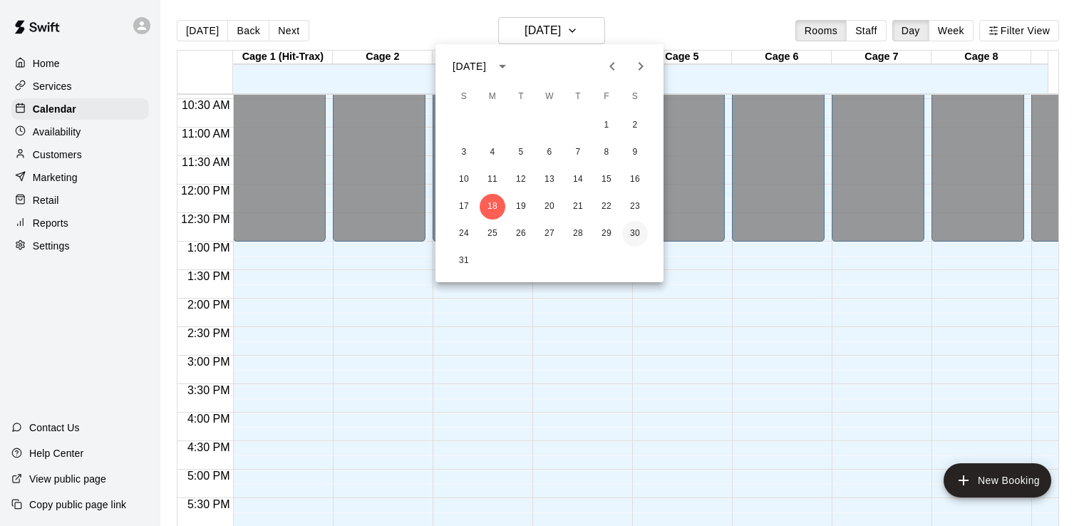
click at [641, 235] on button "30" at bounding box center [635, 234] width 26 height 26
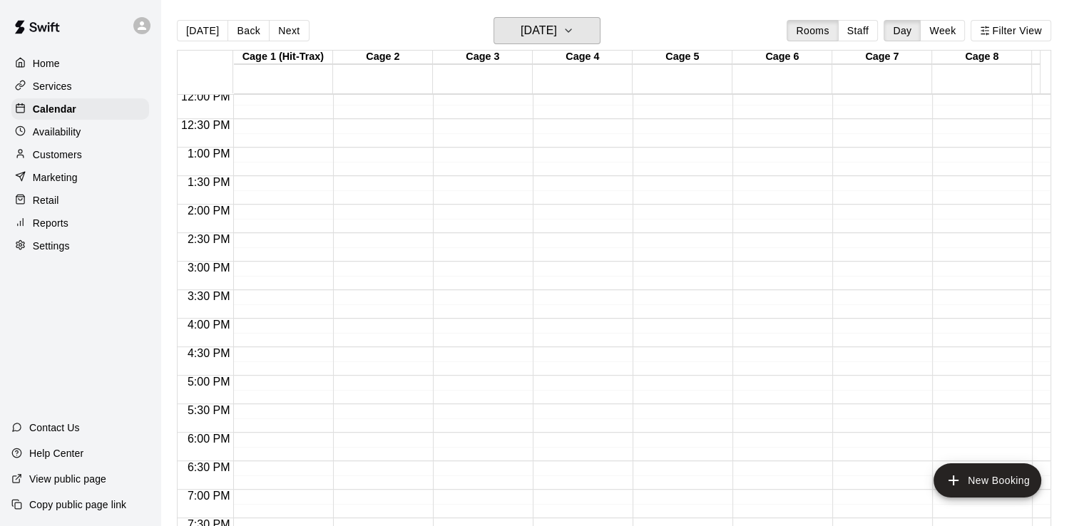
scroll to position [666, 0]
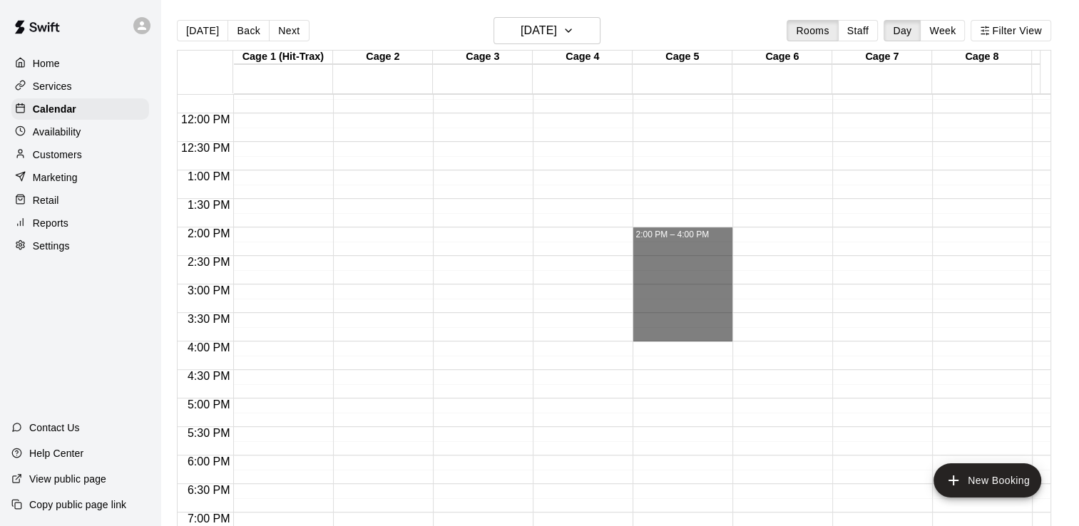
drag, startPoint x: 650, startPoint y: 232, endPoint x: 667, endPoint y: 335, distance: 104.8
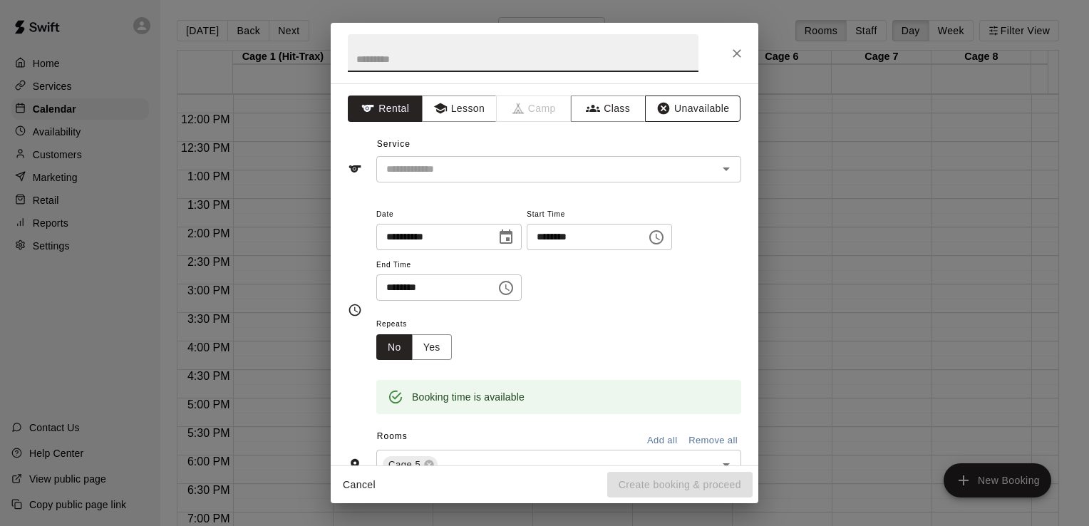
click at [692, 110] on button "Unavailable" at bounding box center [693, 109] width 96 height 26
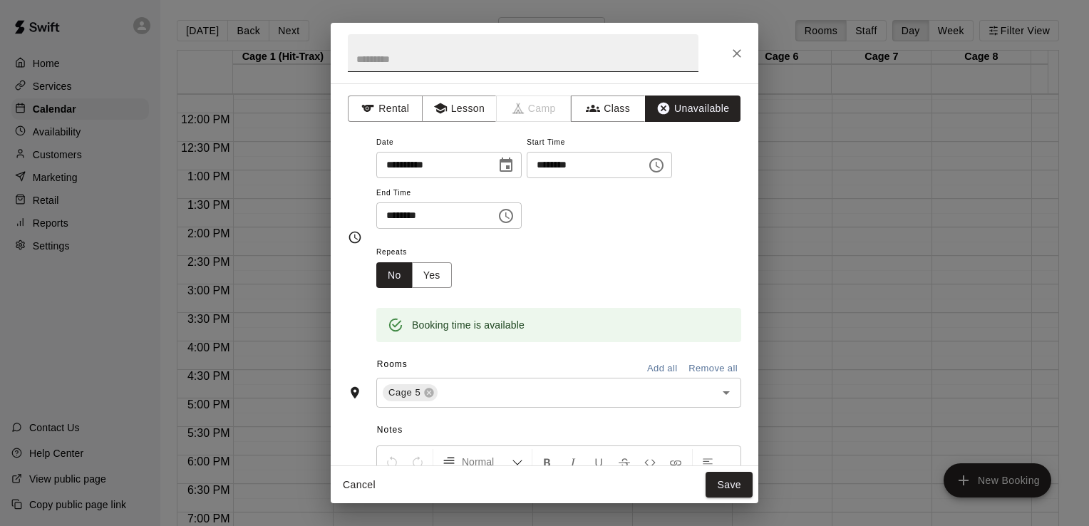
click at [493, 59] on input "text" at bounding box center [523, 53] width 351 height 38
type input "**********"
click at [650, 367] on button "Add all" at bounding box center [662, 369] width 46 height 22
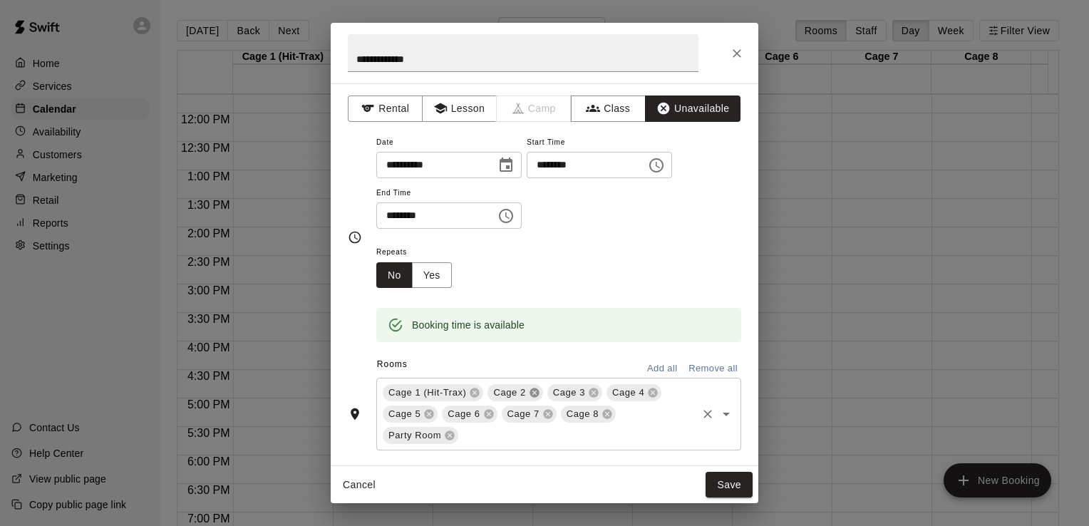
click at [530, 392] on icon at bounding box center [534, 393] width 9 height 9
click at [529, 387] on icon at bounding box center [534, 392] width 11 height 11
click at [724, 481] on button "Save" at bounding box center [729, 485] width 47 height 26
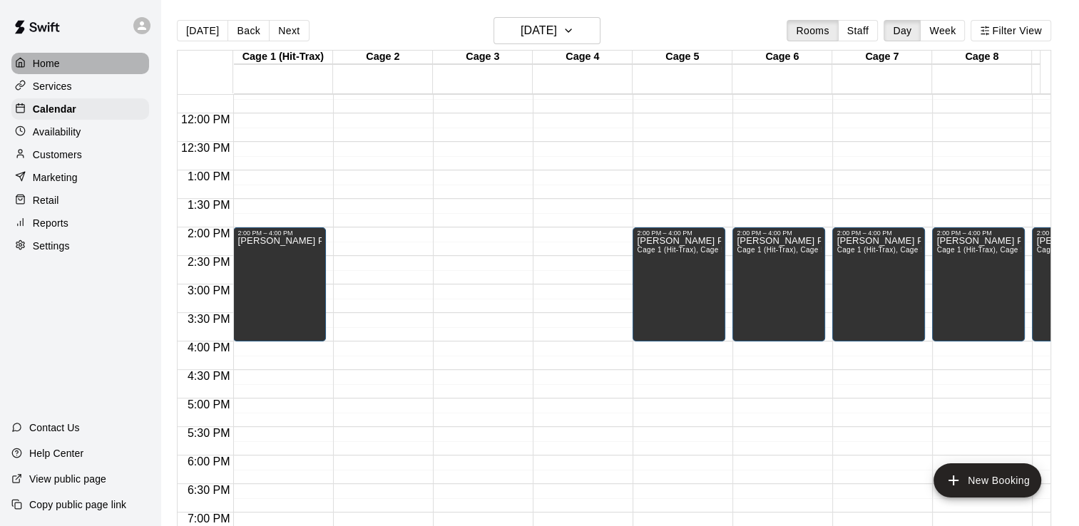
click at [58, 66] on p "Home" at bounding box center [46, 63] width 27 height 14
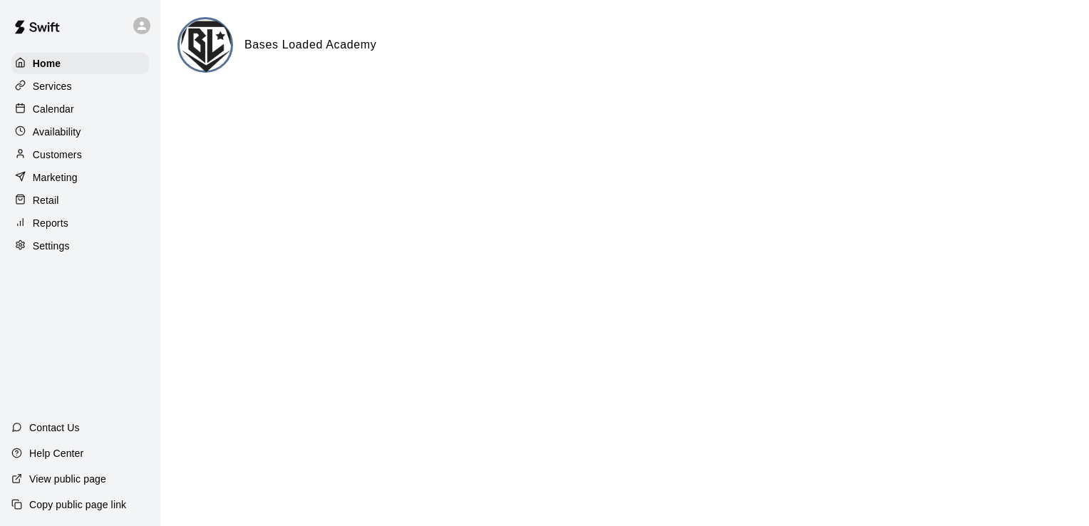
click at [87, 87] on div "Services" at bounding box center [80, 86] width 138 height 21
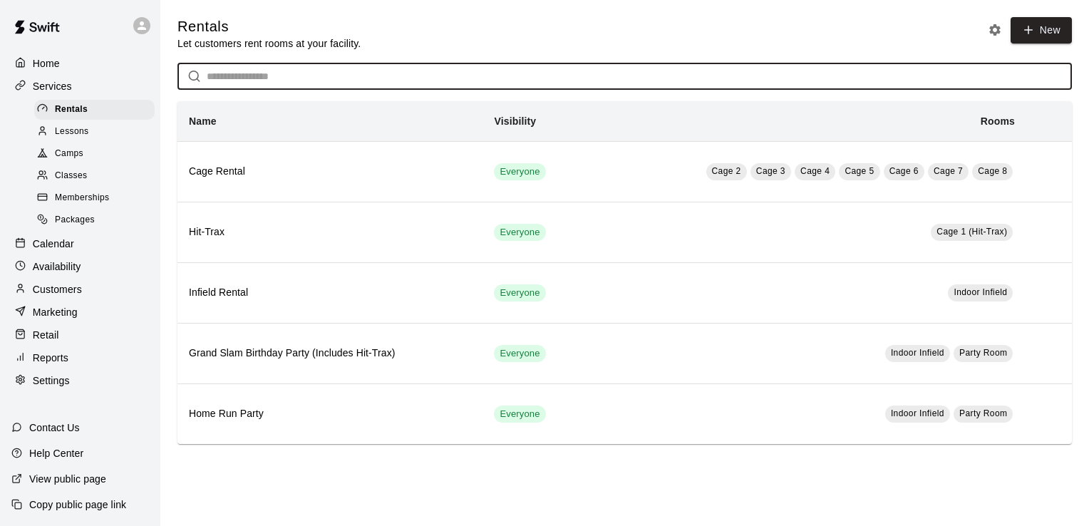
click at [280, 78] on input "text" at bounding box center [639, 76] width 865 height 26
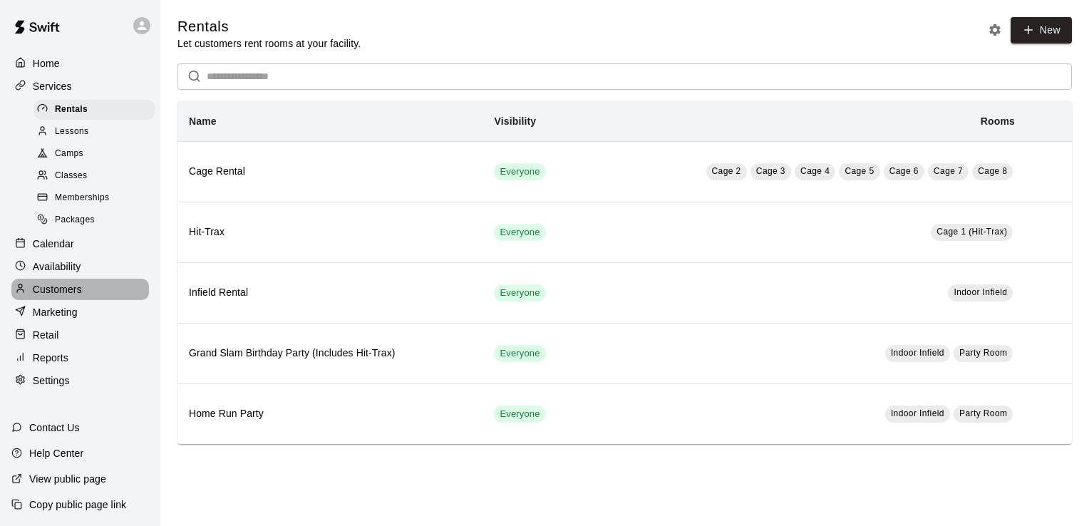
click at [65, 297] on p "Customers" at bounding box center [57, 289] width 49 height 14
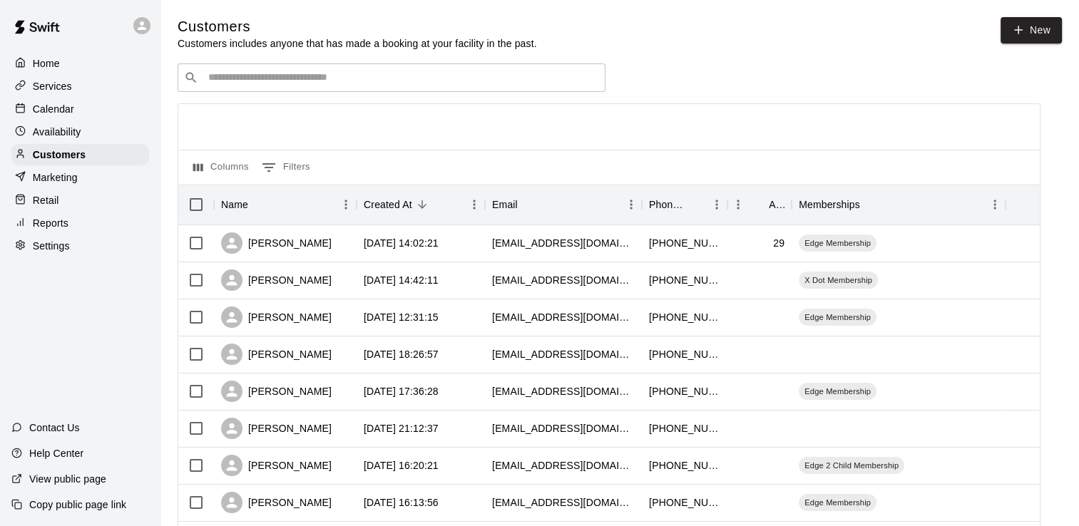
click at [234, 77] on input "Search customers by name or email" at bounding box center [401, 78] width 395 height 14
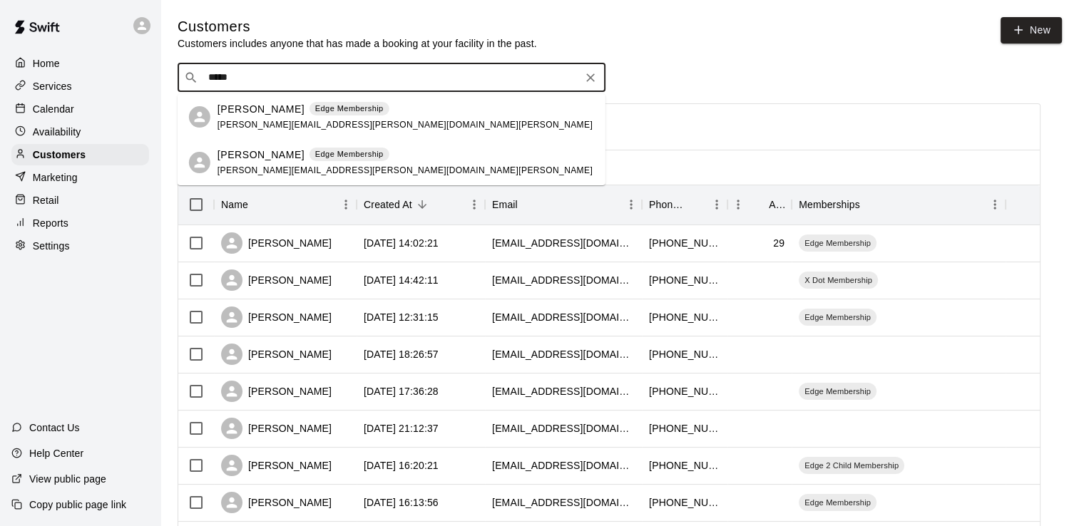
type input "******"
click at [252, 111] on p "Tyler Raynes" at bounding box center [260, 109] width 87 height 15
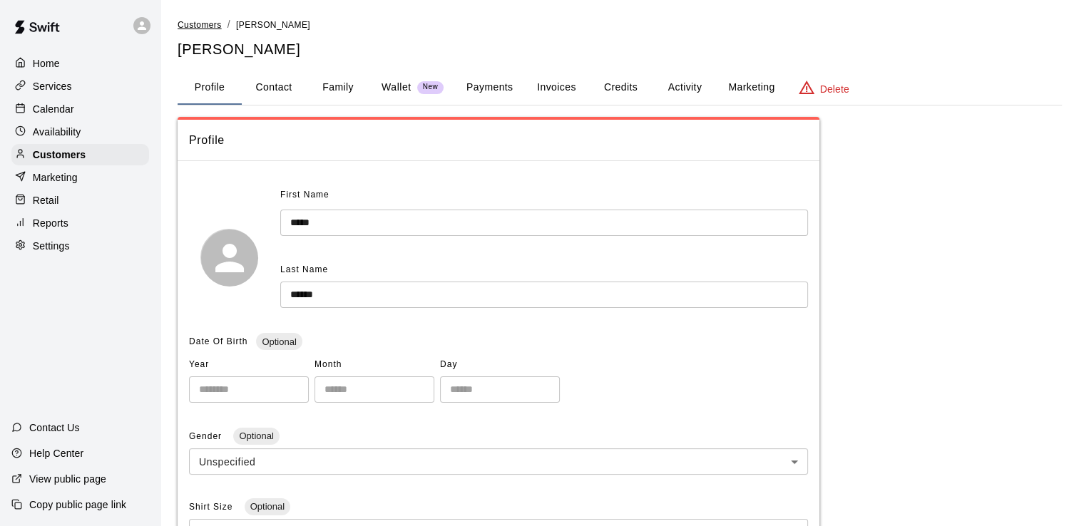
click at [194, 20] on span "Customers" at bounding box center [200, 25] width 44 height 10
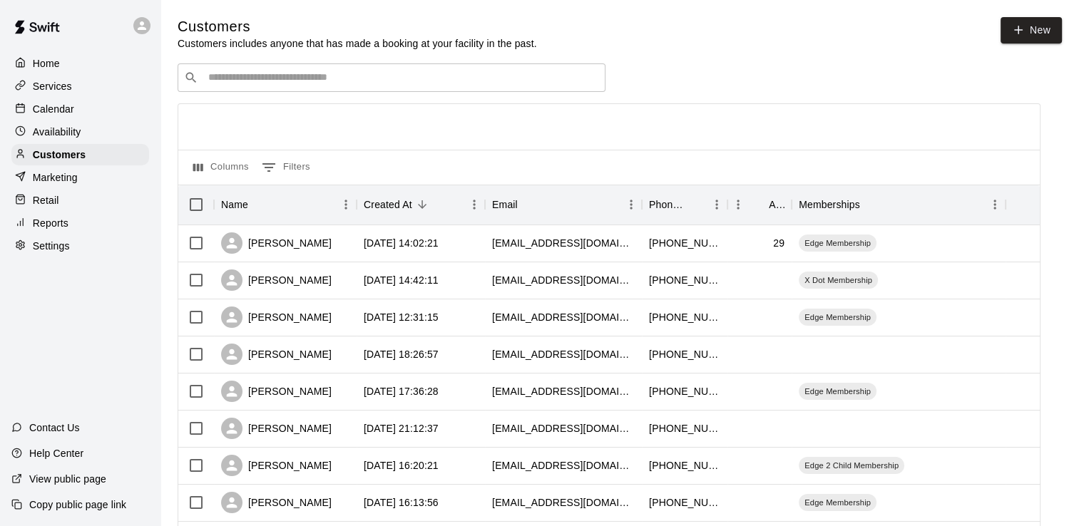
click at [222, 81] on input "Search customers by name or email" at bounding box center [401, 78] width 395 height 14
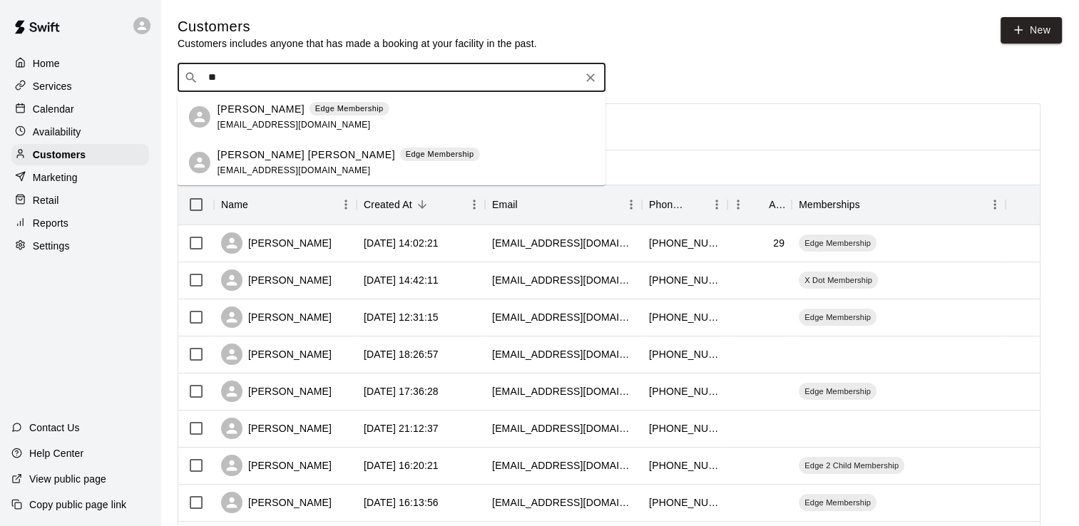
type input "*"
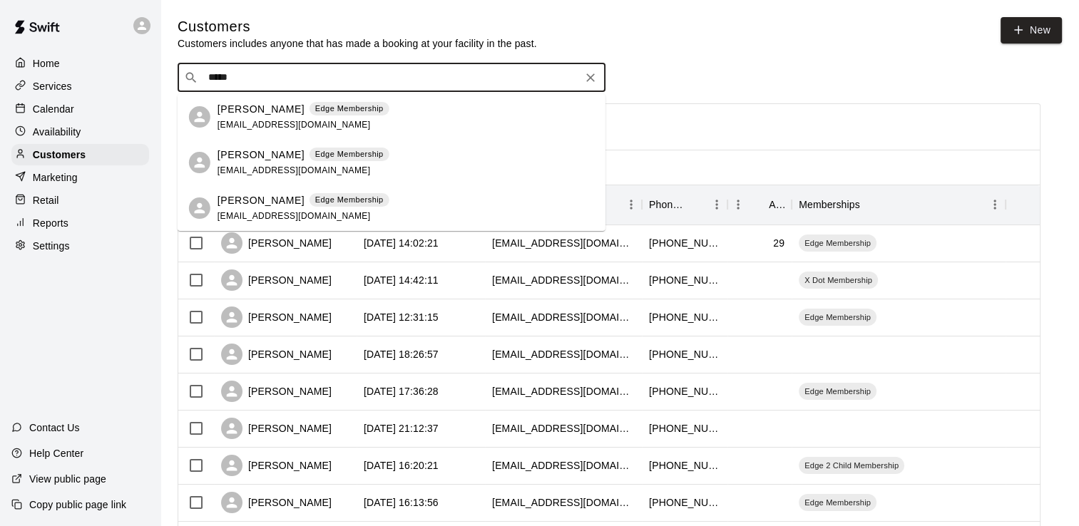
type input "*****"
